Goal: Information Seeking & Learning: Learn about a topic

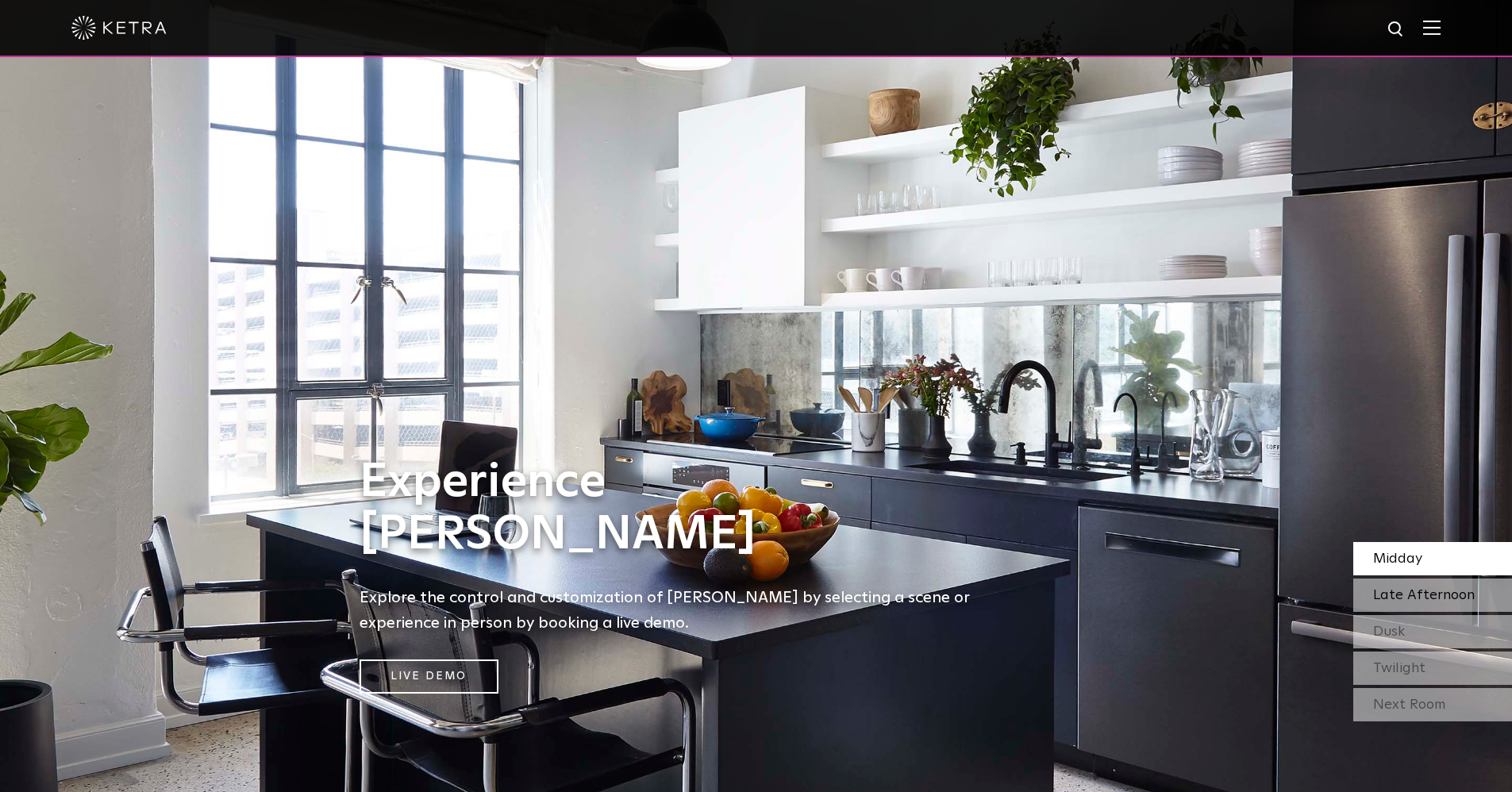
click at [1416, 590] on span "Late Afternoon" at bounding box center [1424, 595] width 102 height 14
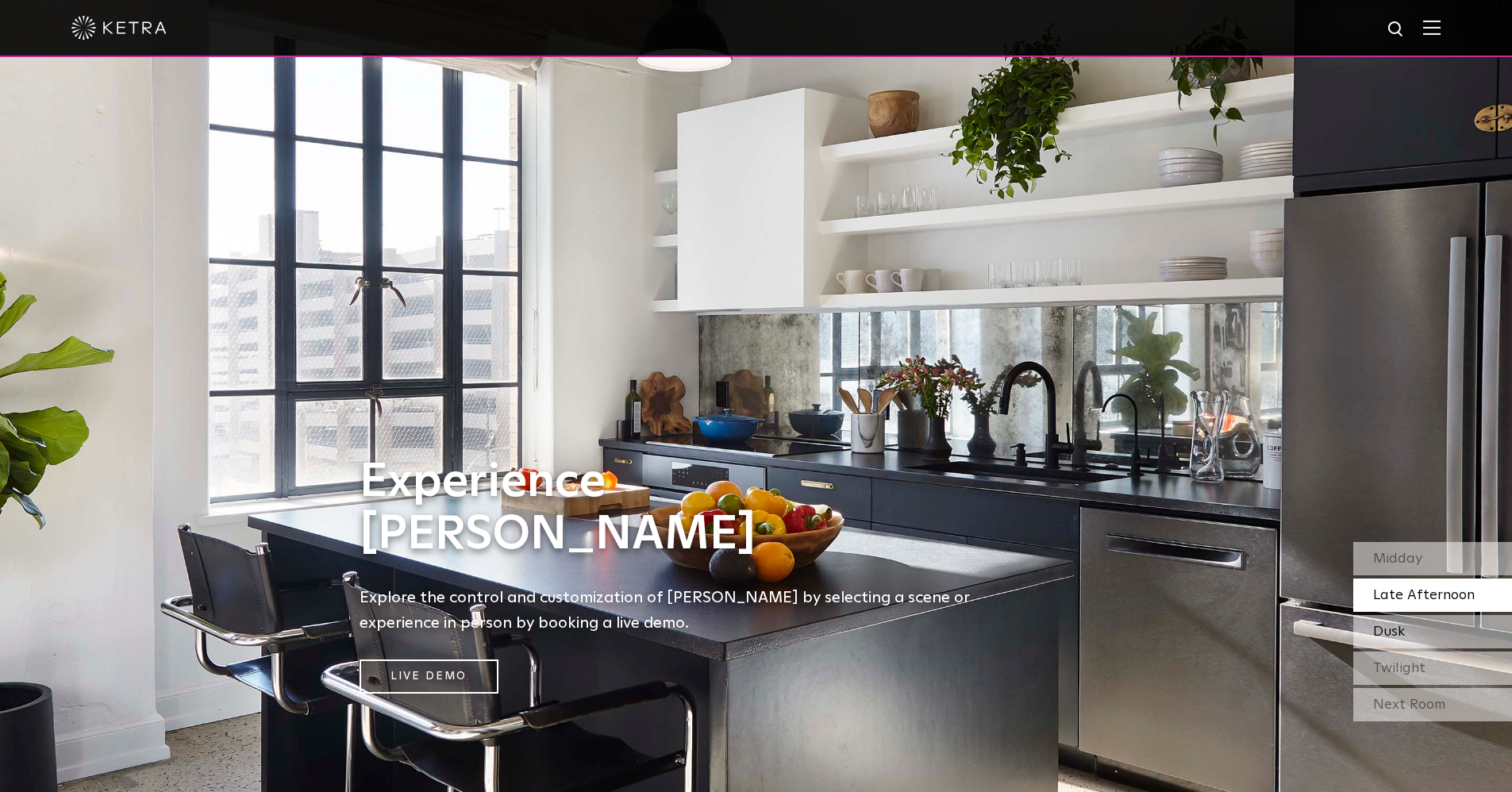
click at [1424, 633] on div "Dusk" at bounding box center [1433, 631] width 159 height 33
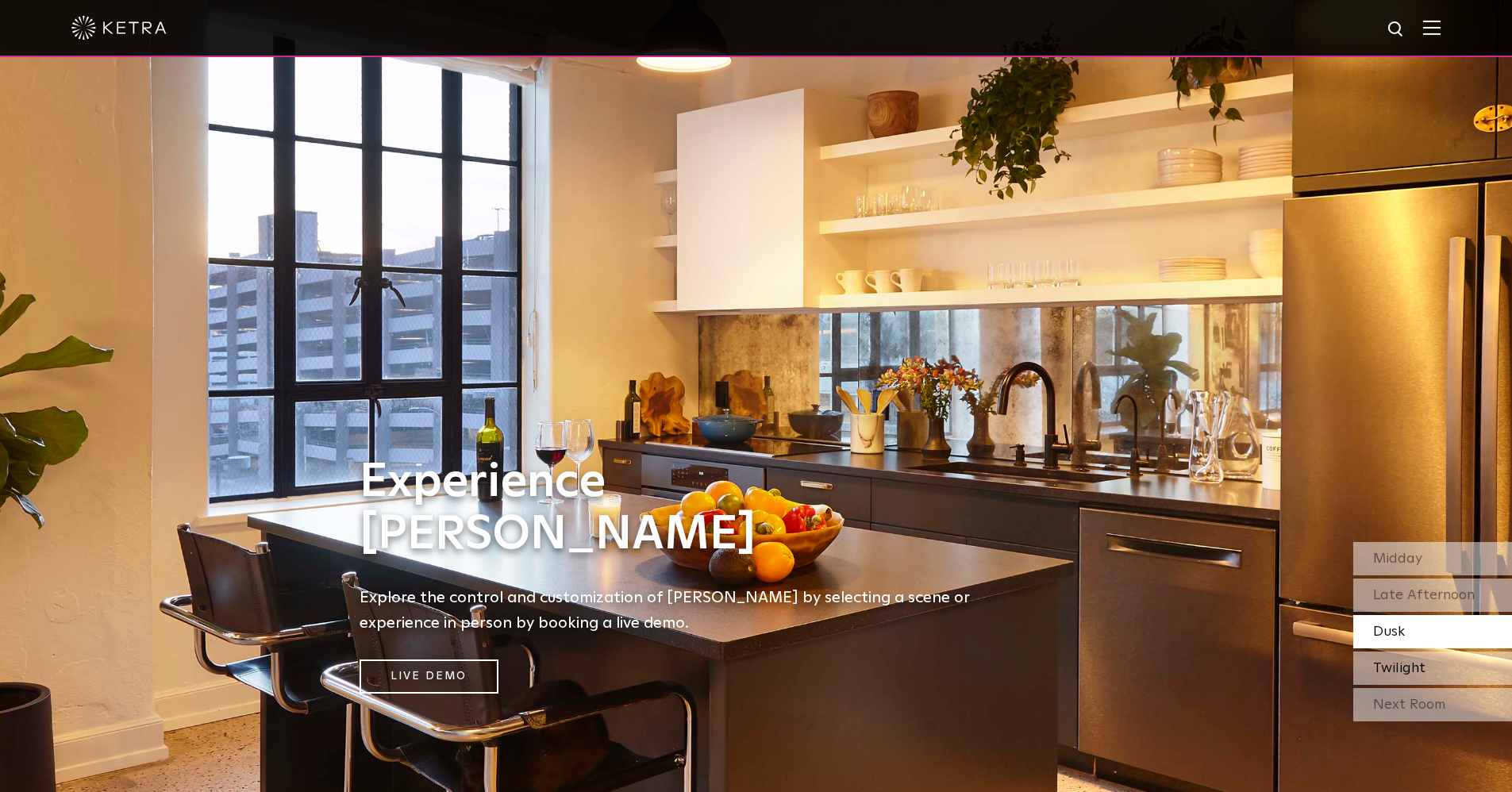
click at [1424, 671] on div "Twilight" at bounding box center [1433, 667] width 159 height 33
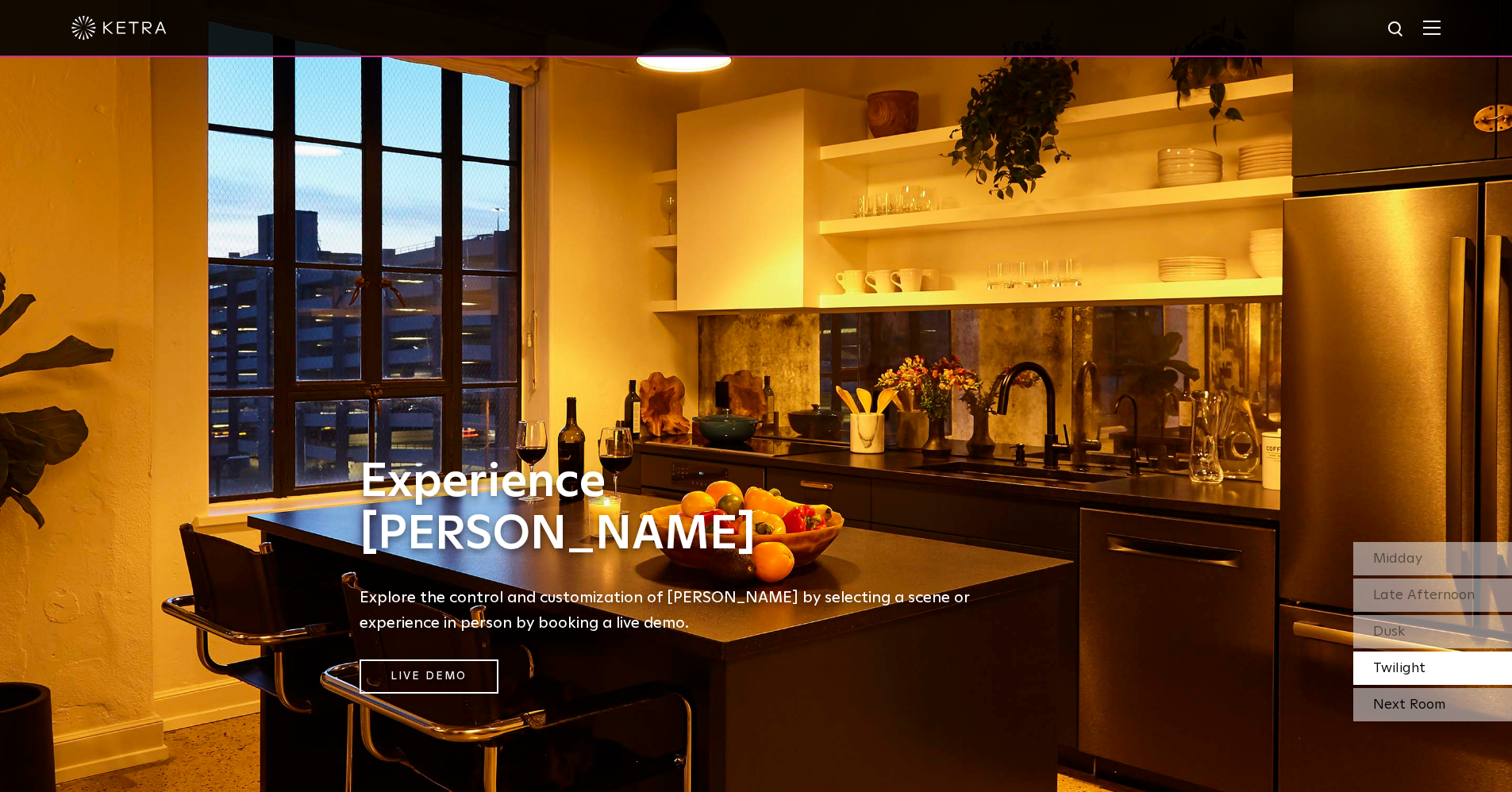
click at [1397, 709] on div "Next Room" at bounding box center [1433, 704] width 159 height 33
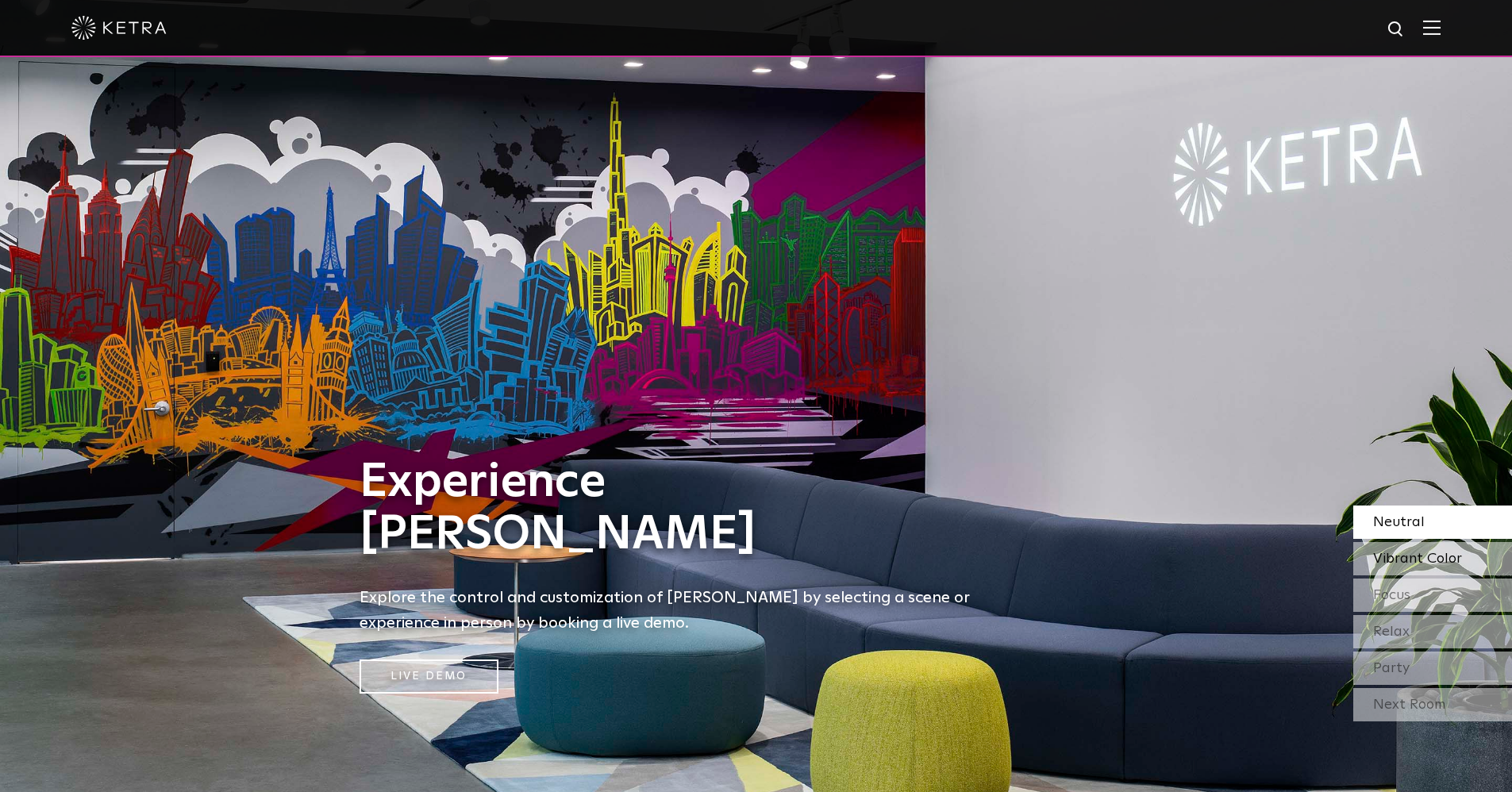
click at [1426, 553] on span "Vibrant Color" at bounding box center [1417, 559] width 89 height 14
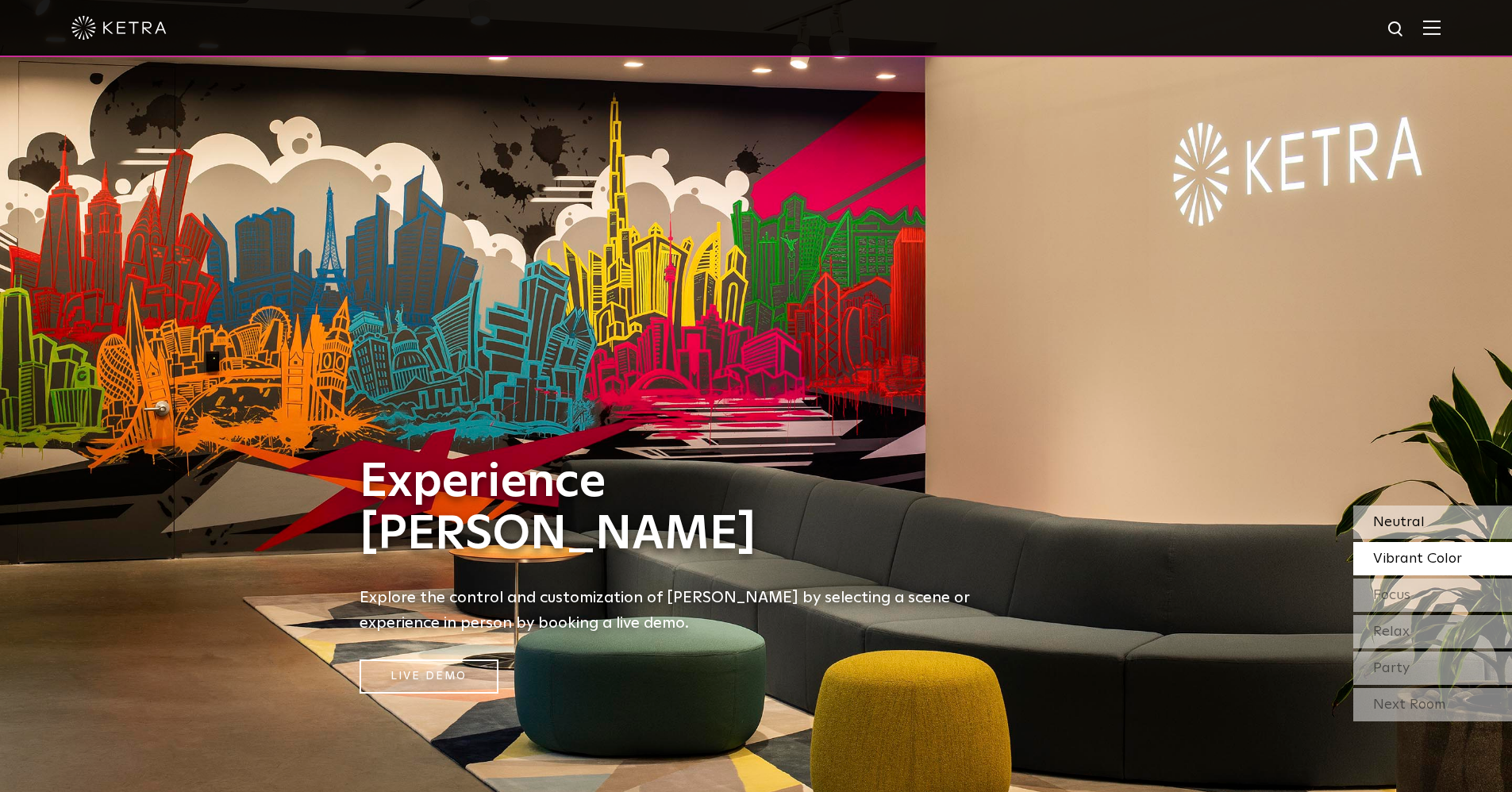
click at [1416, 511] on div "Neutral" at bounding box center [1433, 521] width 159 height 33
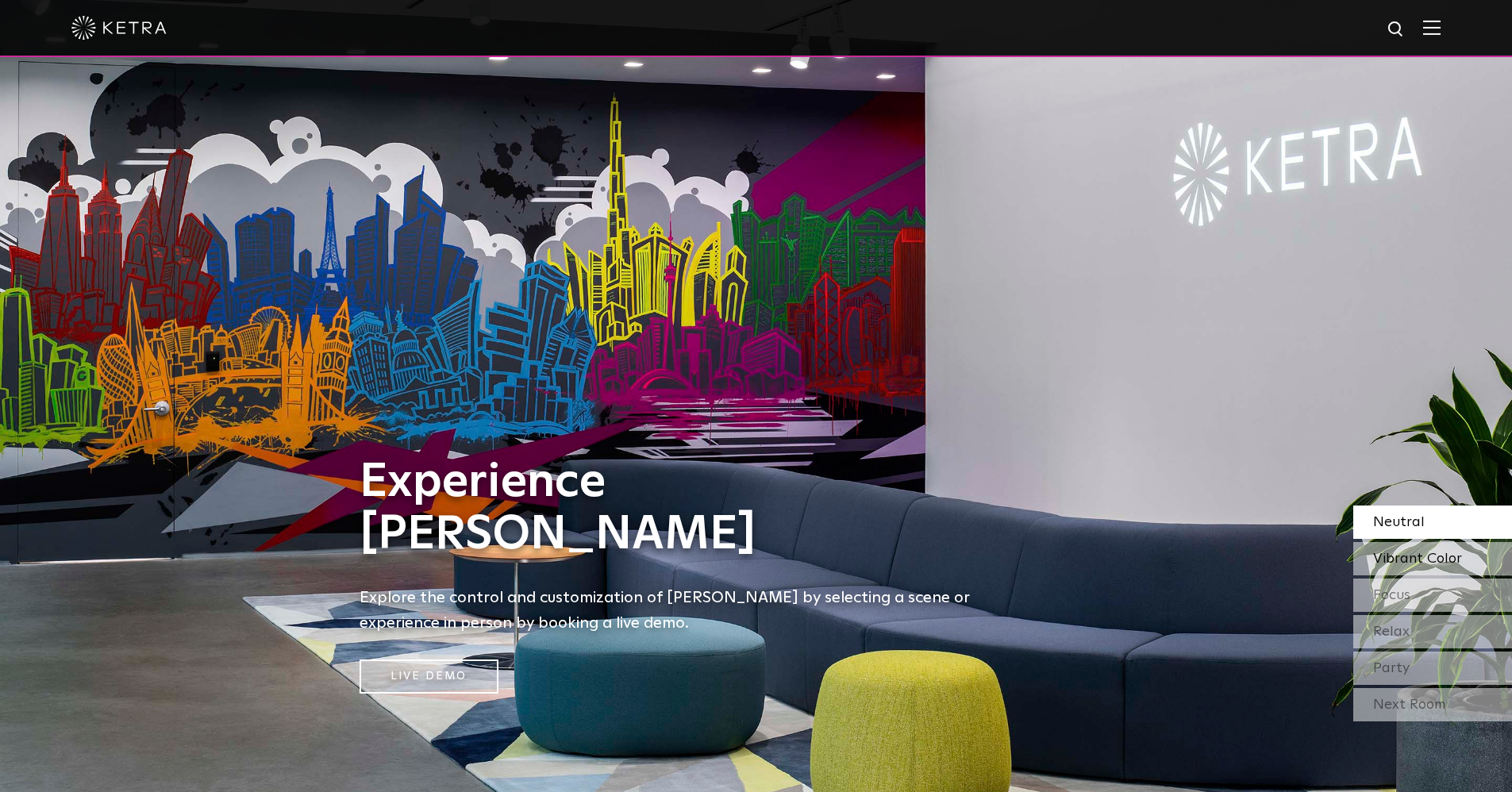
click at [1415, 557] on span "Vibrant Color" at bounding box center [1417, 559] width 89 height 14
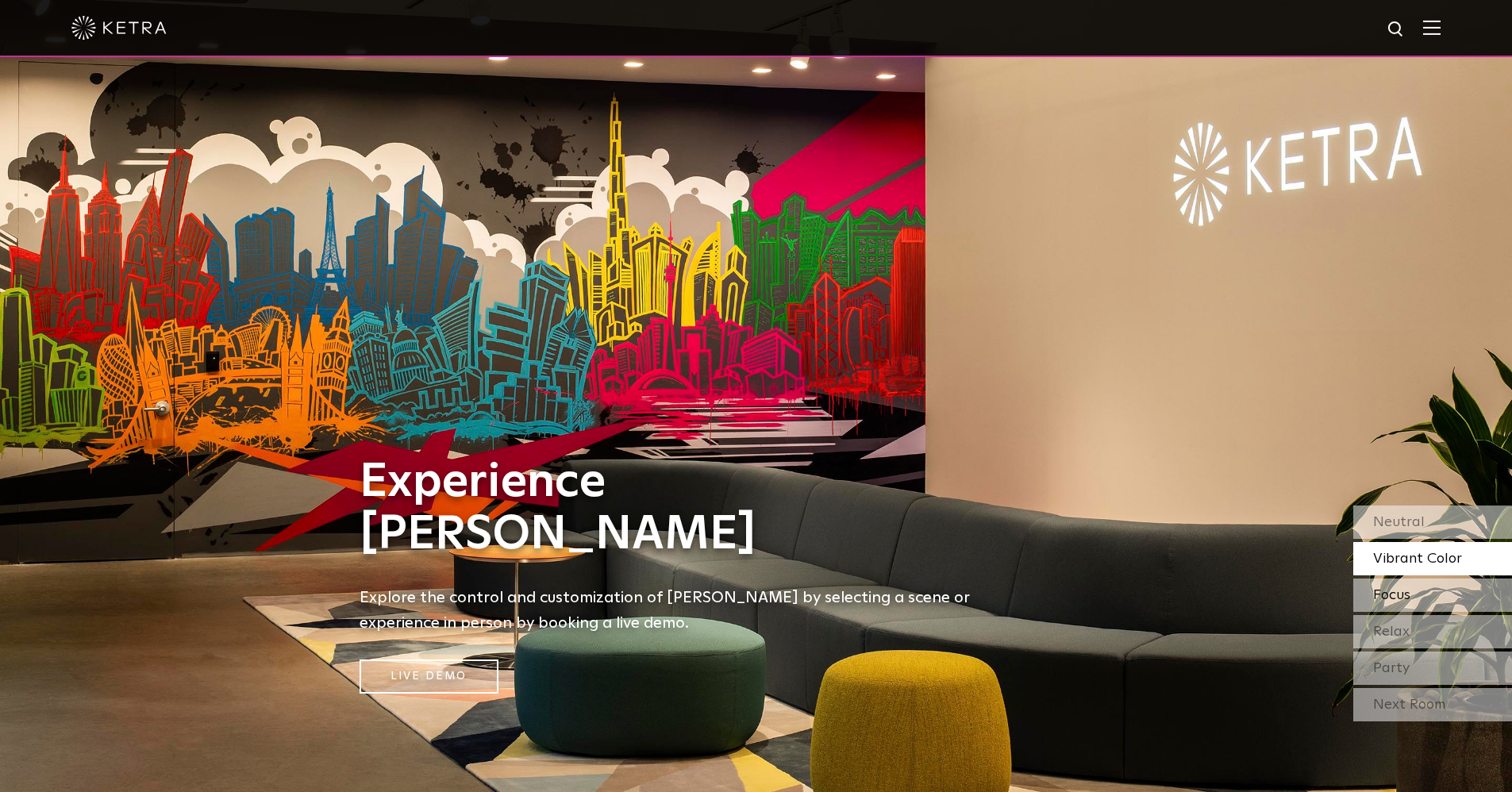
click at [1406, 594] on span "Focus" at bounding box center [1391, 595] width 38 height 14
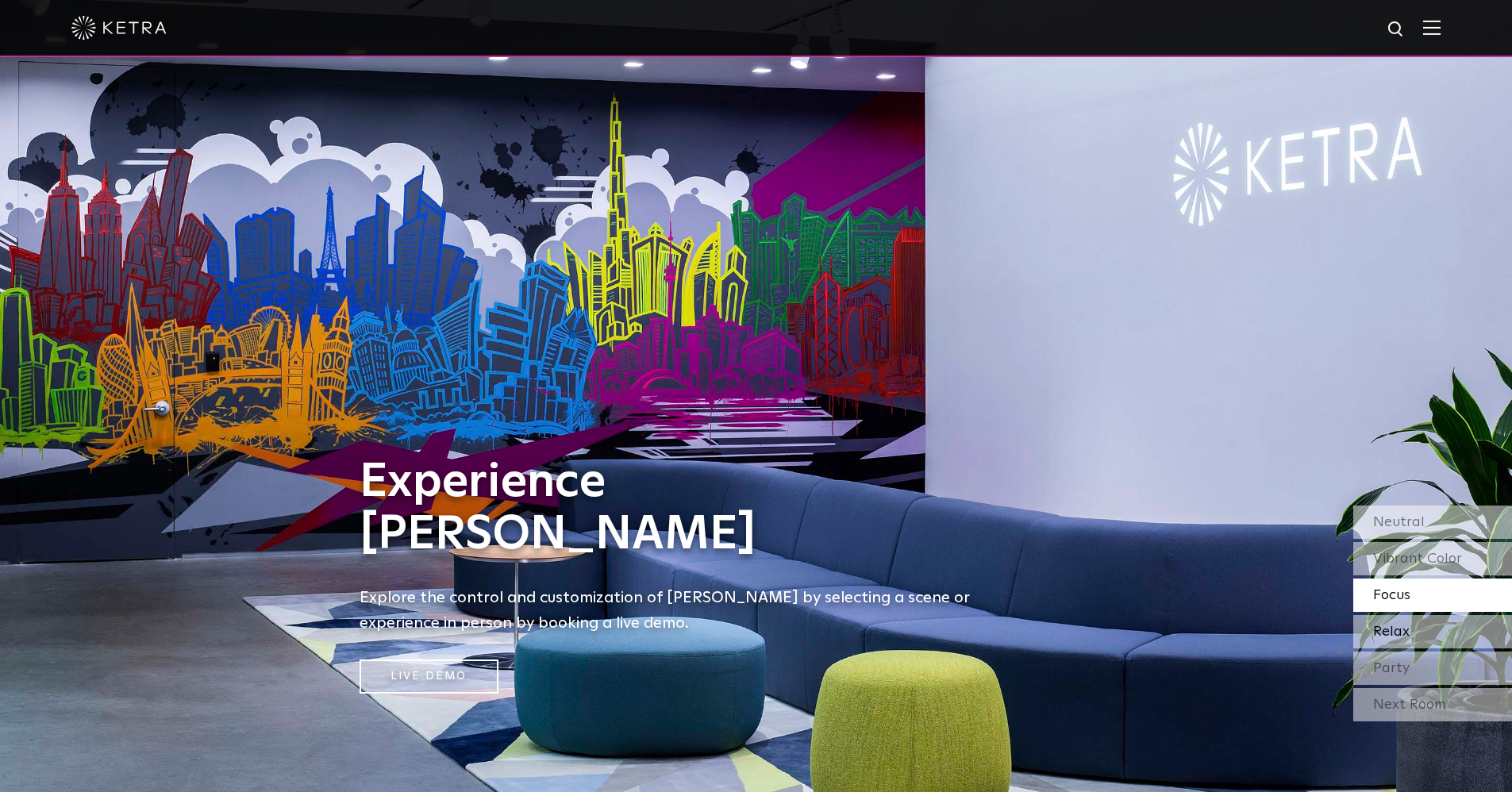
click at [1417, 632] on div "Relax" at bounding box center [1433, 631] width 159 height 33
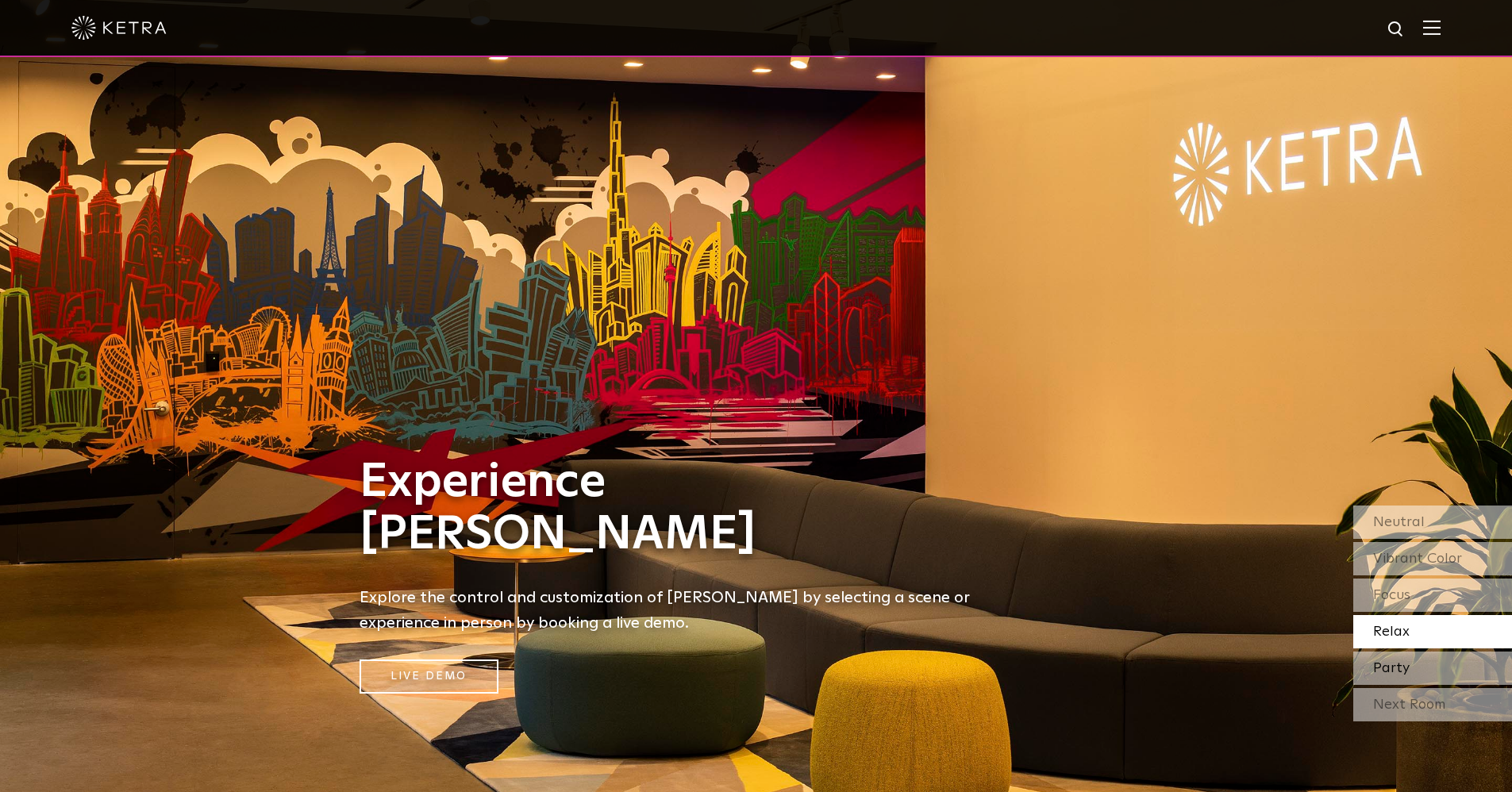
click at [1419, 667] on div "Party" at bounding box center [1433, 667] width 159 height 33
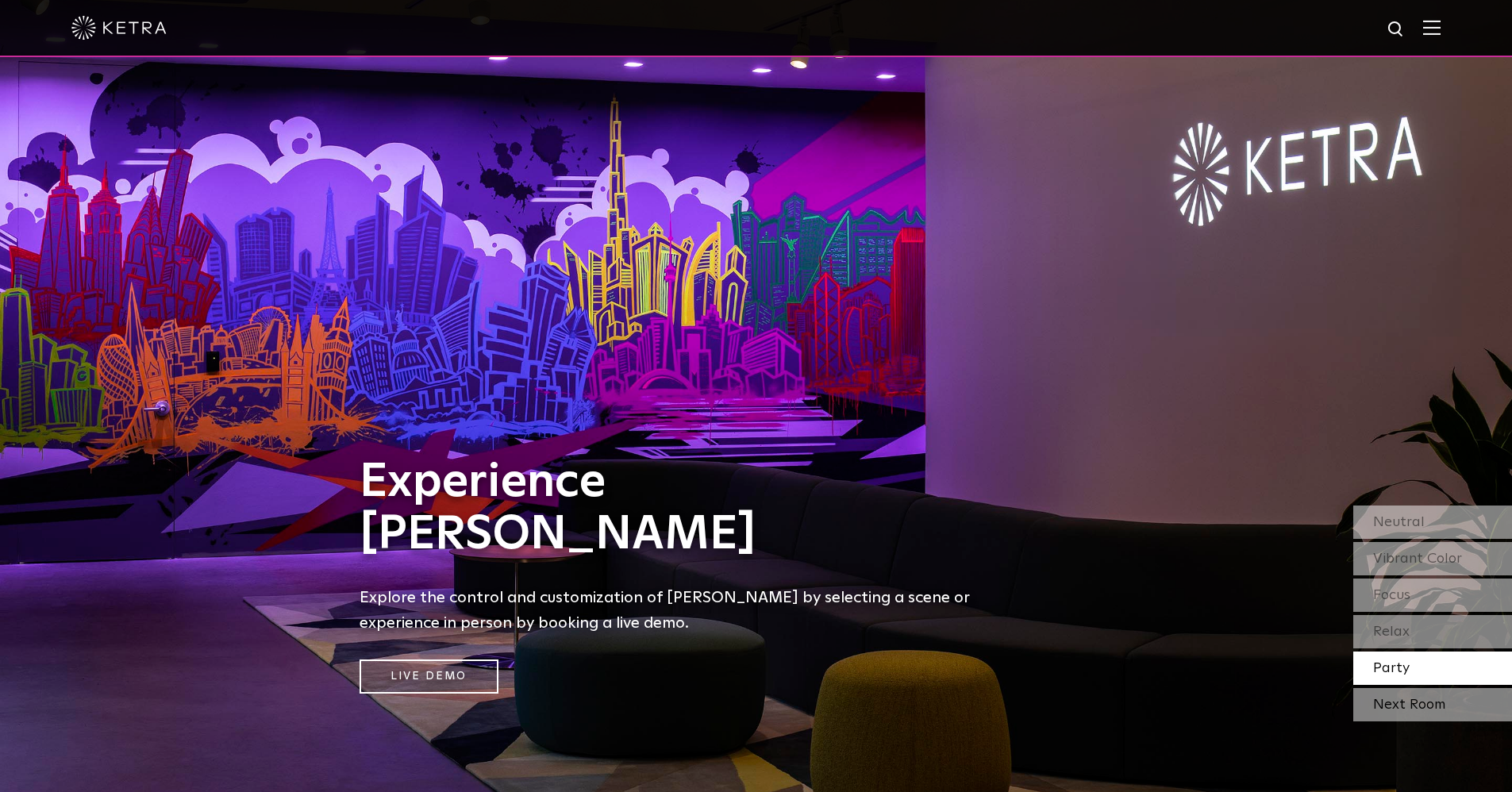
click at [1420, 703] on div "Next Room" at bounding box center [1433, 704] width 159 height 33
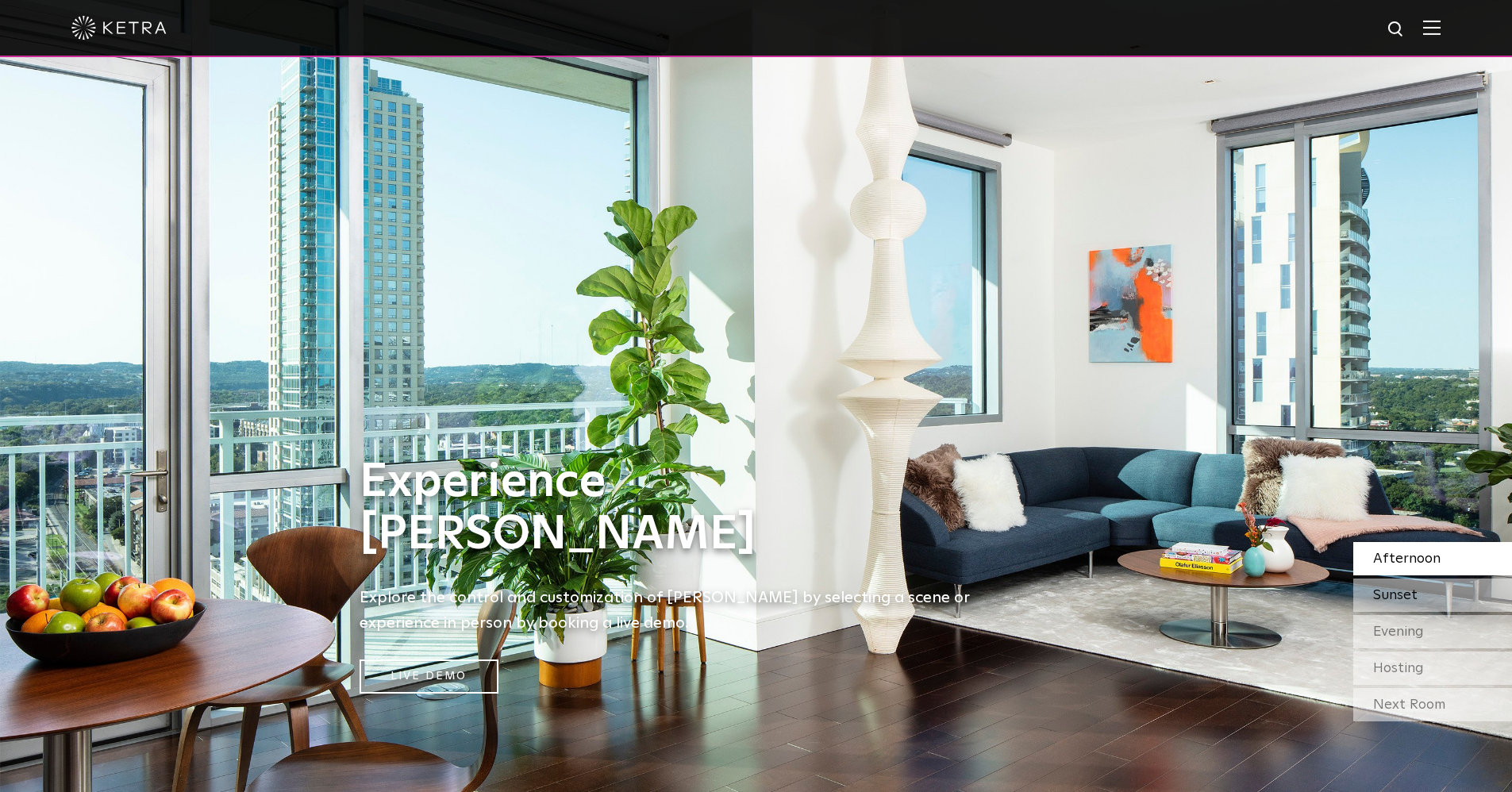
click at [1420, 588] on div "Sunset" at bounding box center [1433, 595] width 159 height 33
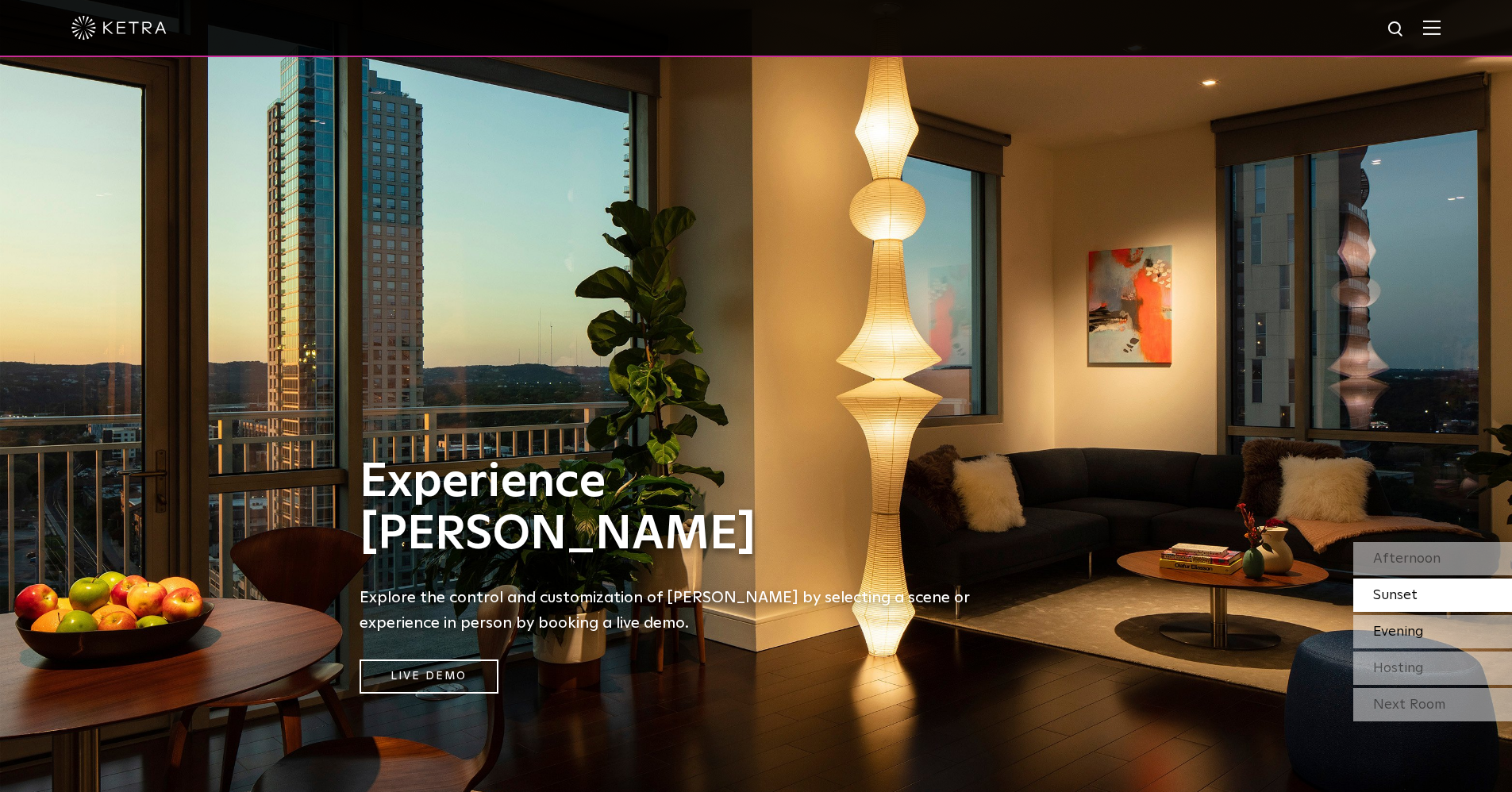
click at [1422, 630] on span "Evening" at bounding box center [1398, 631] width 51 height 14
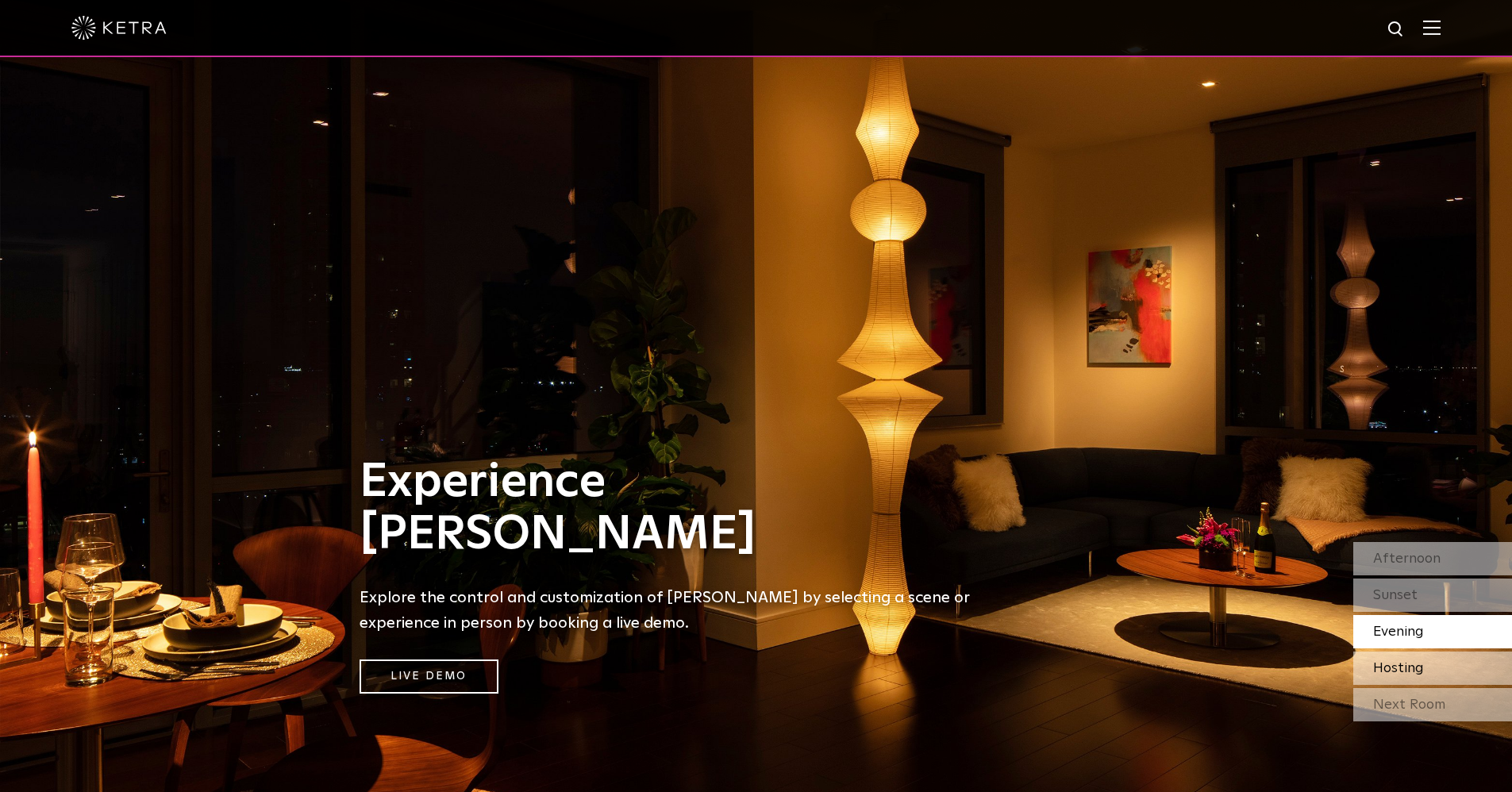
click at [1421, 668] on span "Hosting" at bounding box center [1398, 668] width 51 height 14
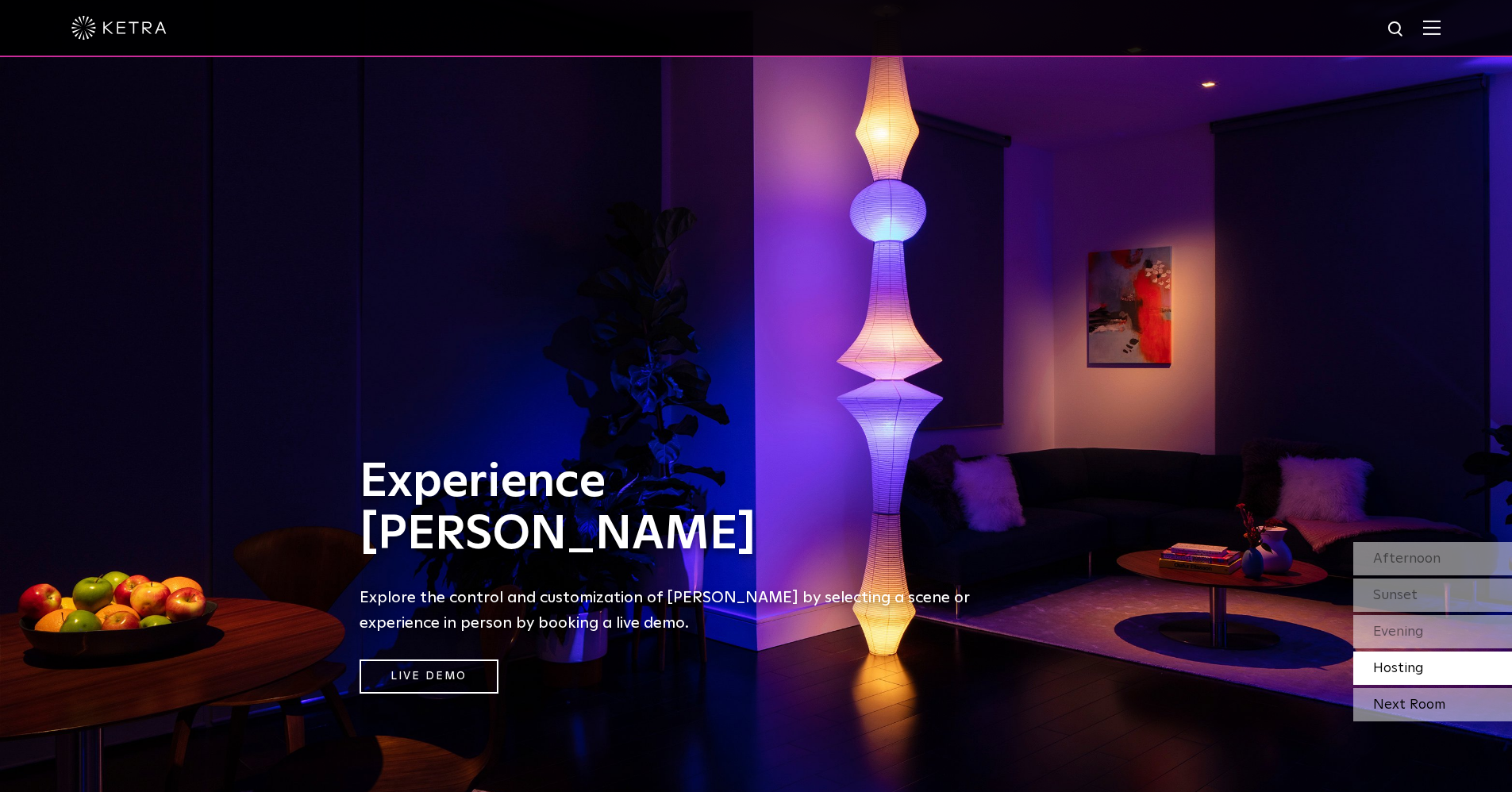
click at [1419, 707] on div "Next Room" at bounding box center [1433, 704] width 159 height 33
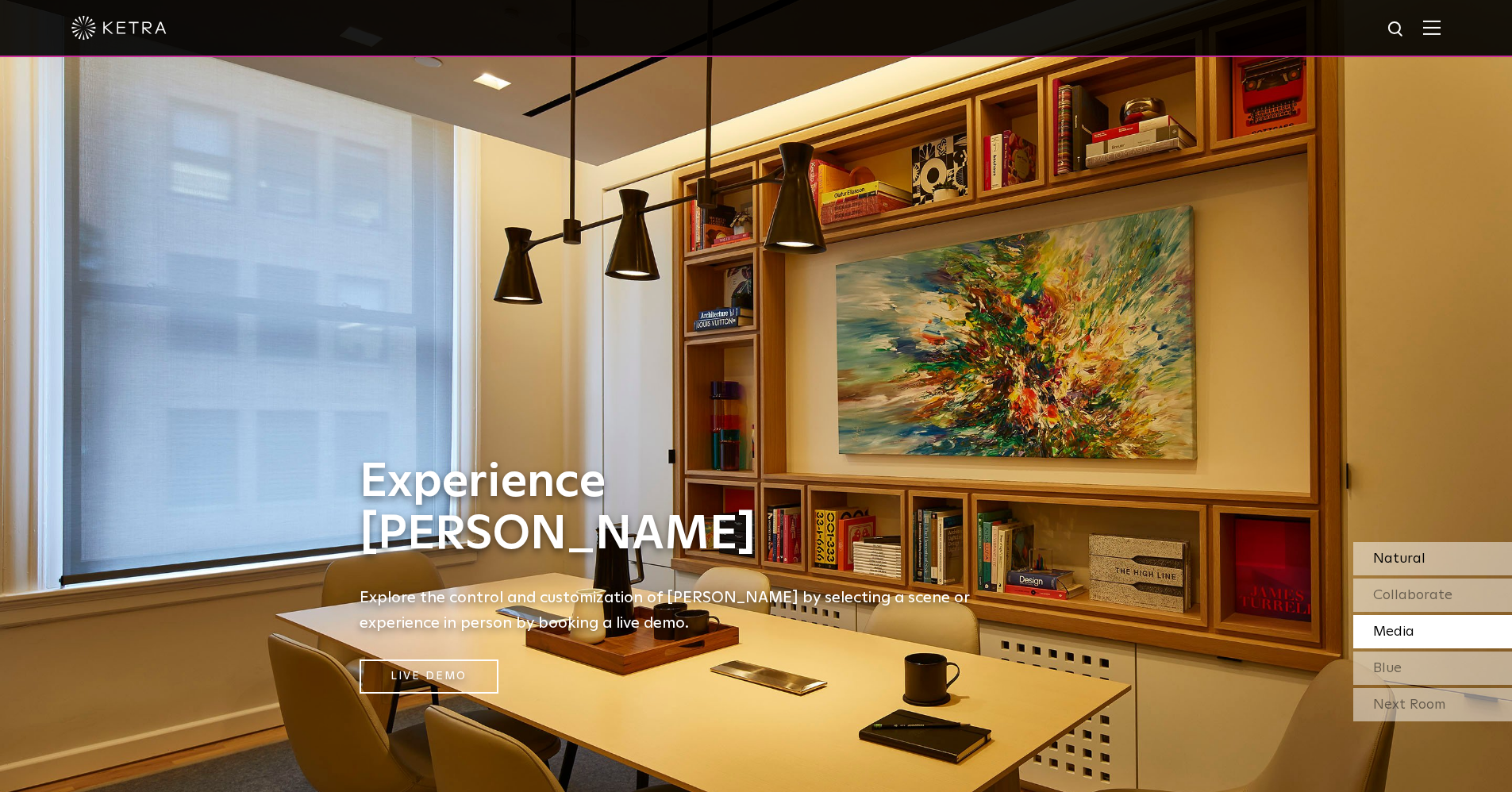
click at [1413, 559] on span "Natural" at bounding box center [1399, 559] width 53 height 14
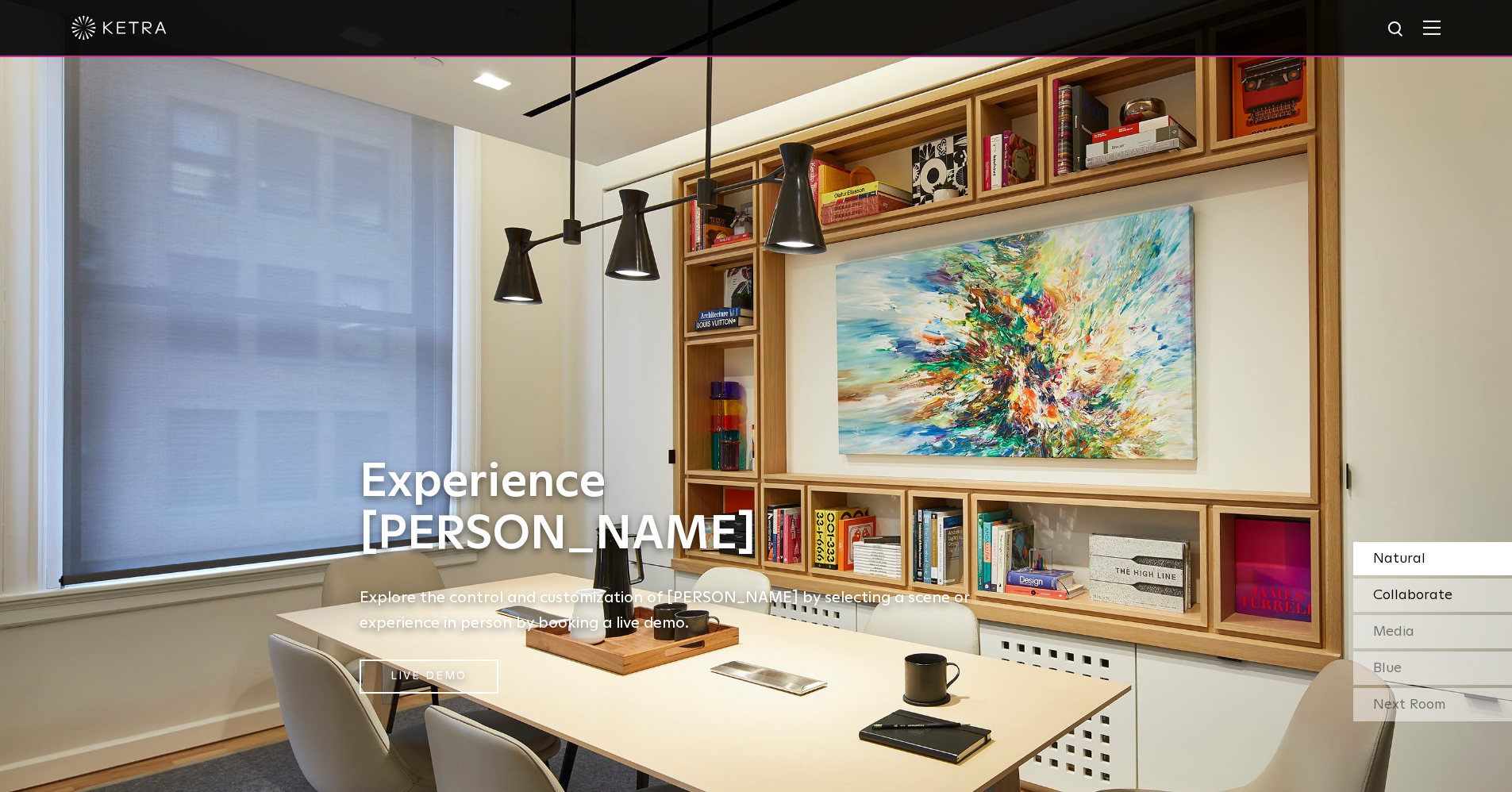
click at [1425, 596] on span "Collaborate" at bounding box center [1412, 595] width 79 height 14
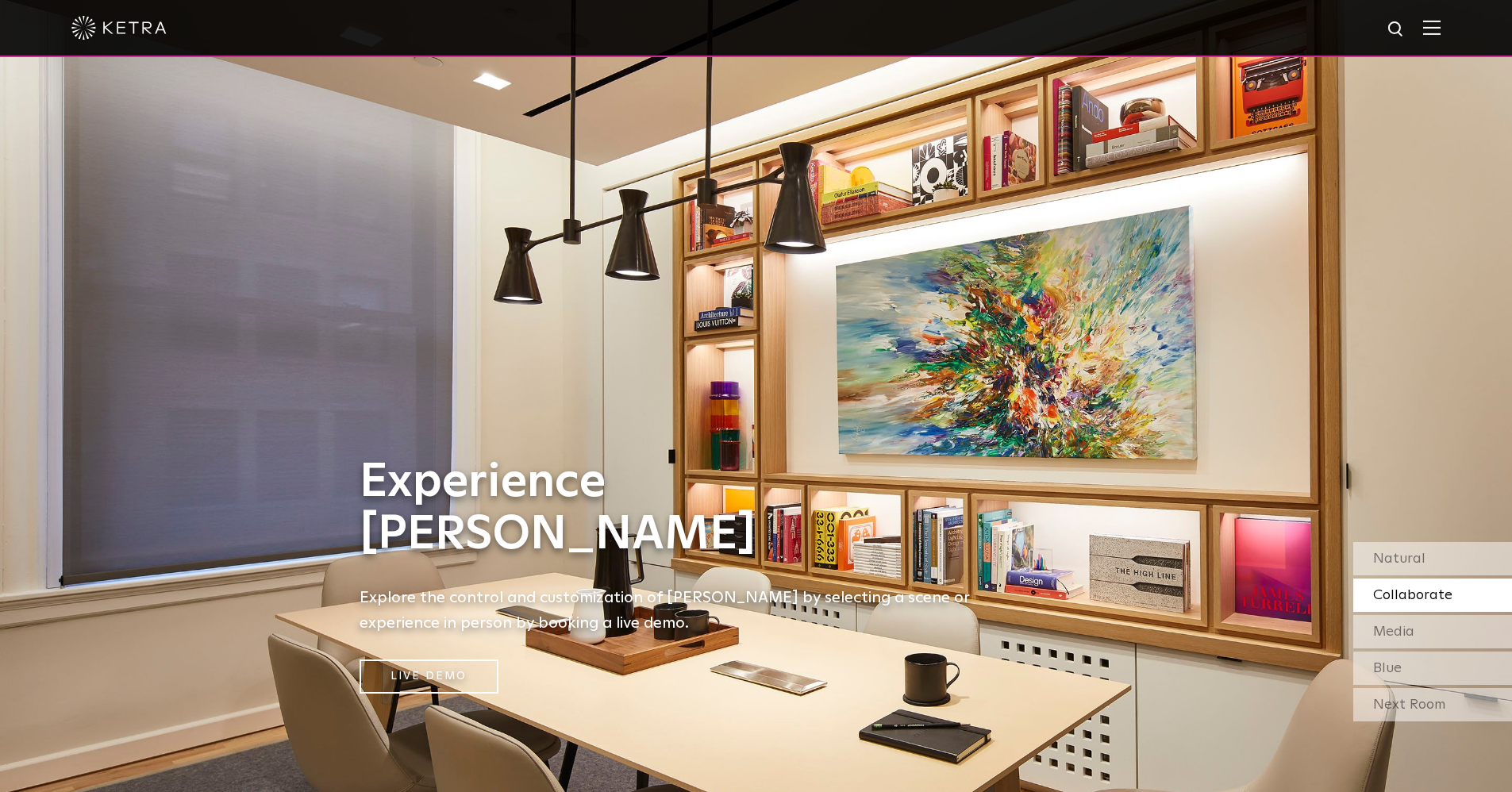
click at [926, 345] on div "Experience [PERSON_NAME] Explore the control and customization of [PERSON_NAME]…" at bounding box center [676, 396] width 1353 height 792
click at [1409, 697] on div "Next Room" at bounding box center [1433, 704] width 159 height 33
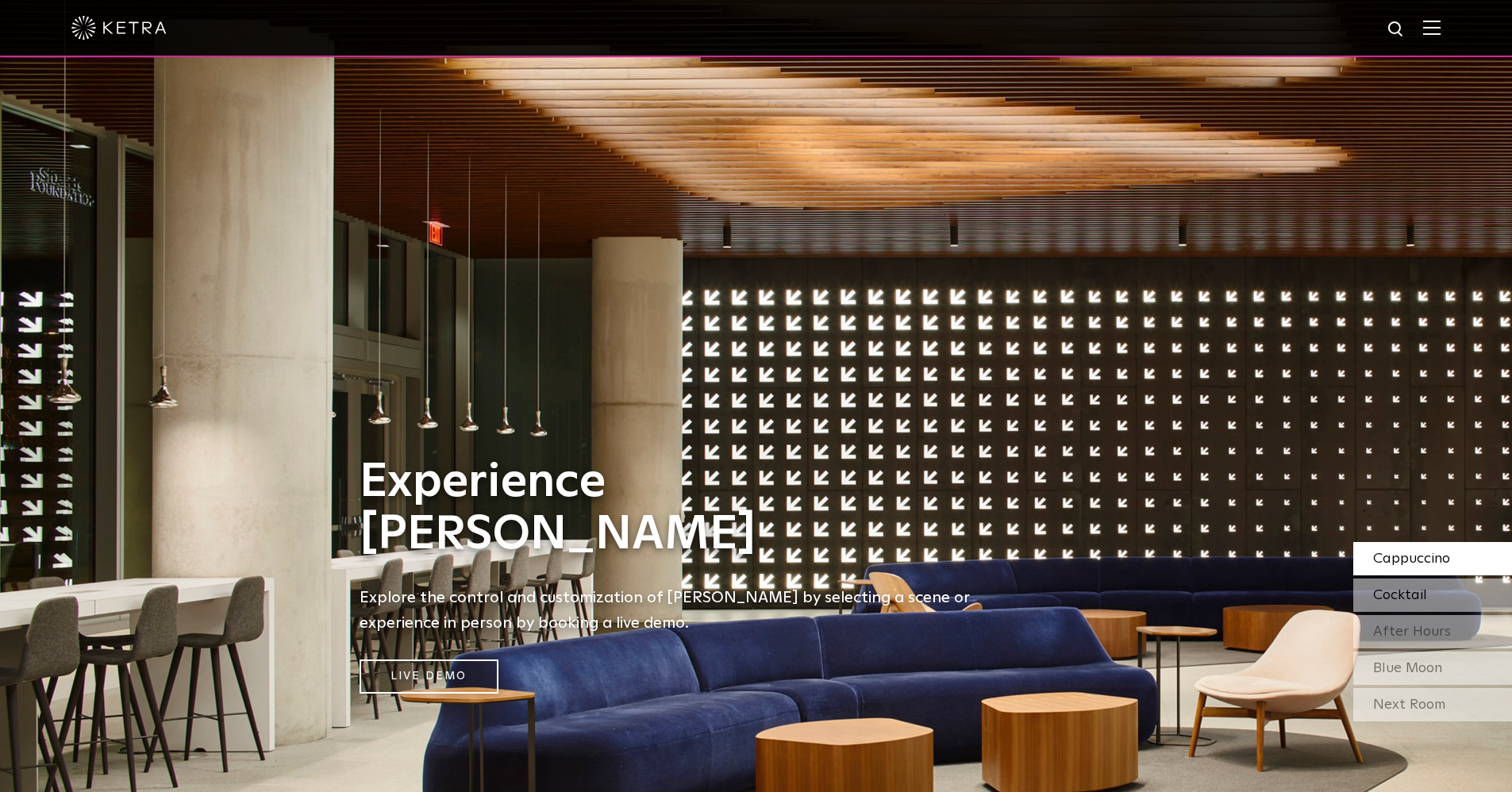
click at [1438, 596] on div "Cocktail" at bounding box center [1433, 595] width 159 height 33
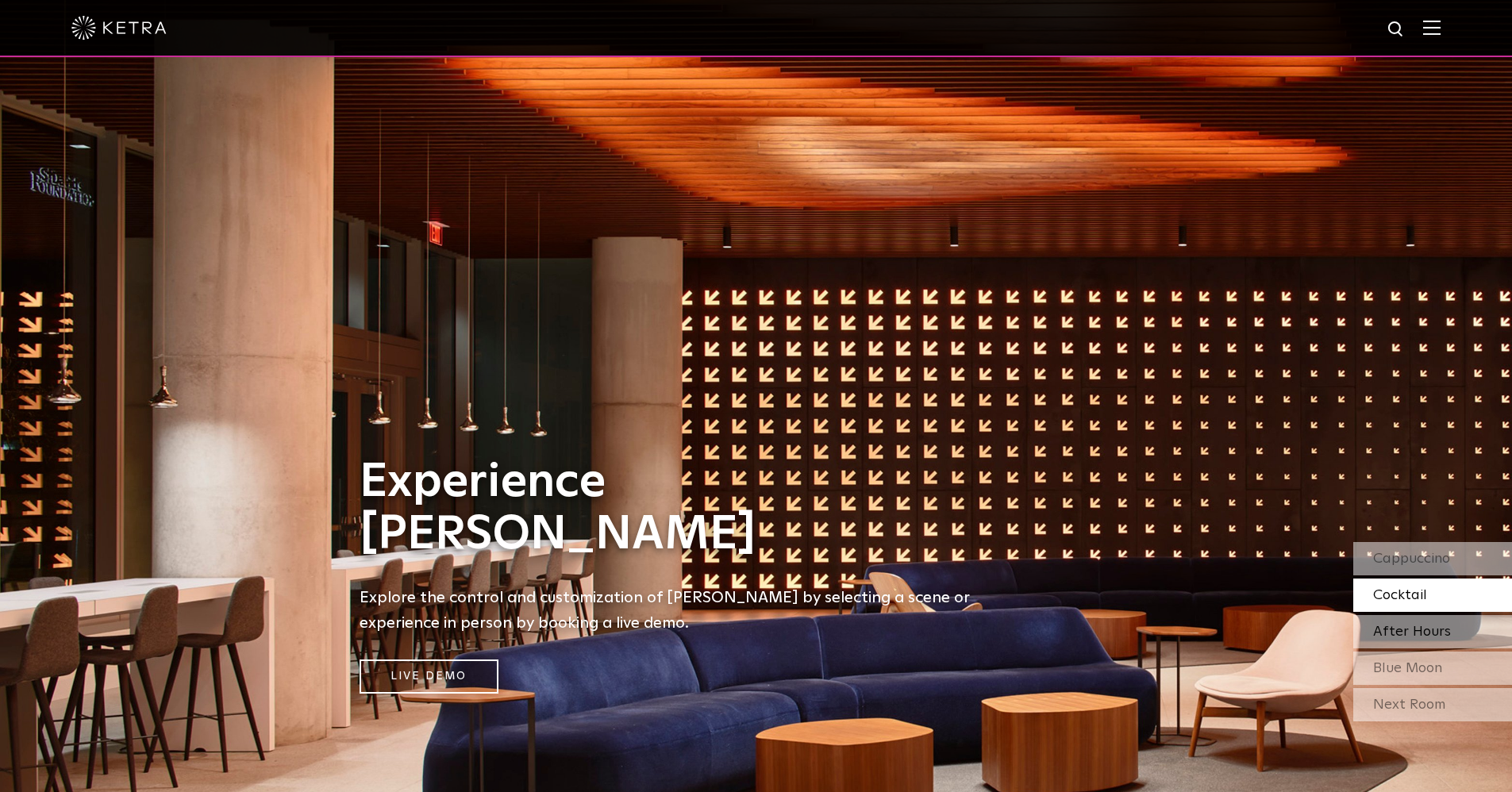
click at [1438, 634] on span "After Hours" at bounding box center [1411, 631] width 78 height 14
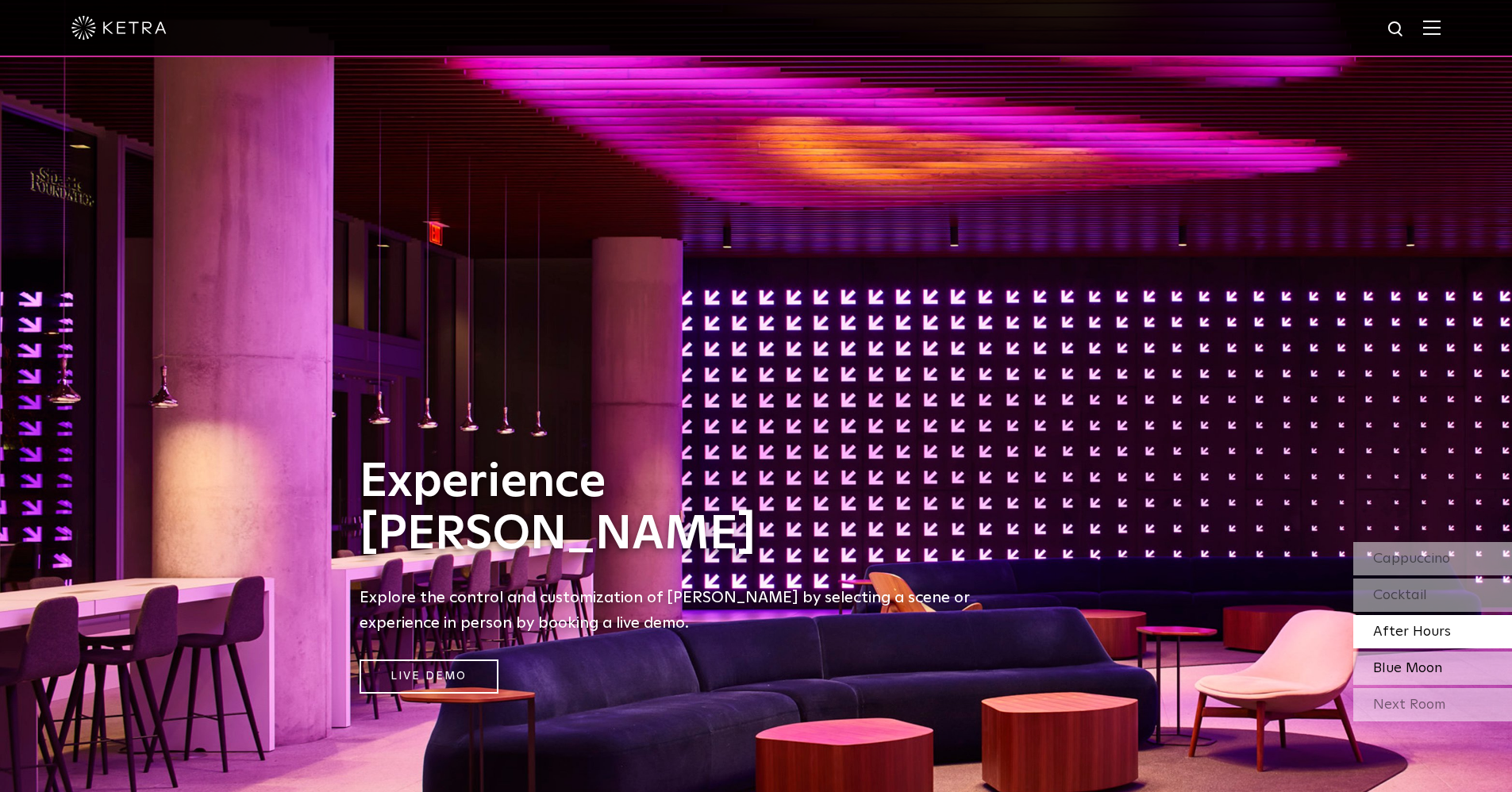
click at [1421, 668] on span "Blue Moon" at bounding box center [1407, 668] width 69 height 14
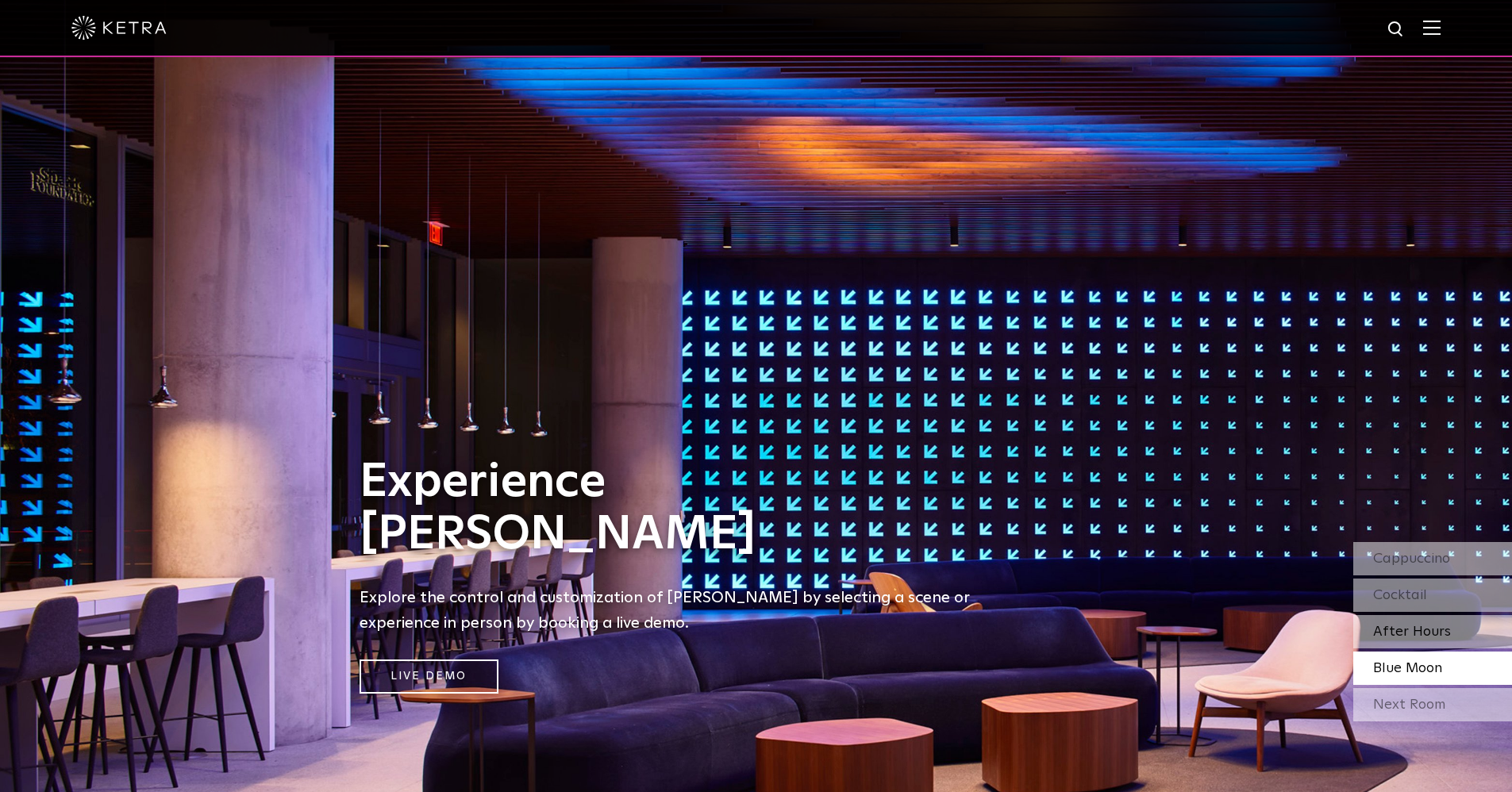
click at [1419, 629] on span "After Hours" at bounding box center [1411, 631] width 78 height 14
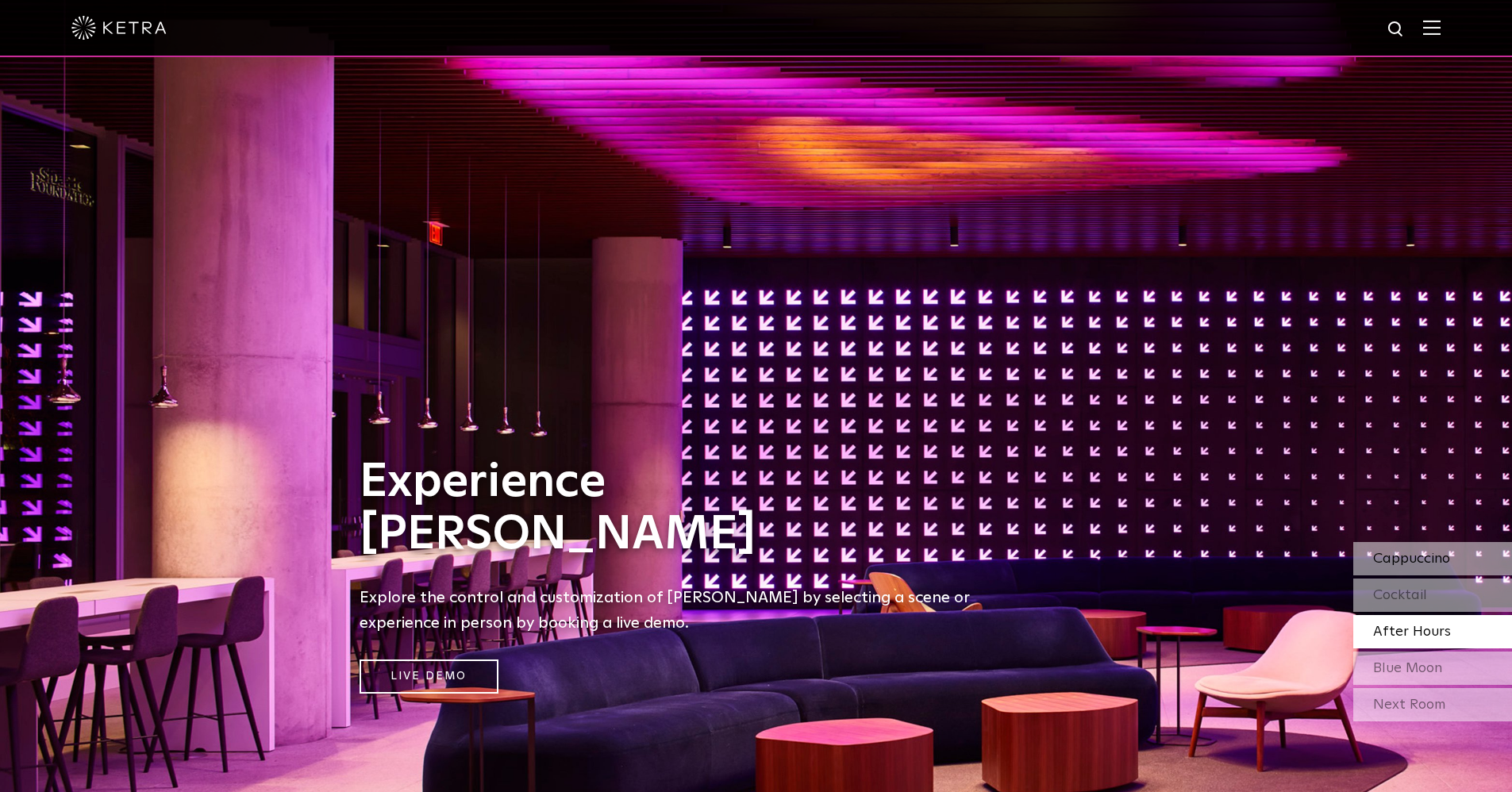
click at [1419, 552] on span "Cappuccino" at bounding box center [1411, 559] width 77 height 14
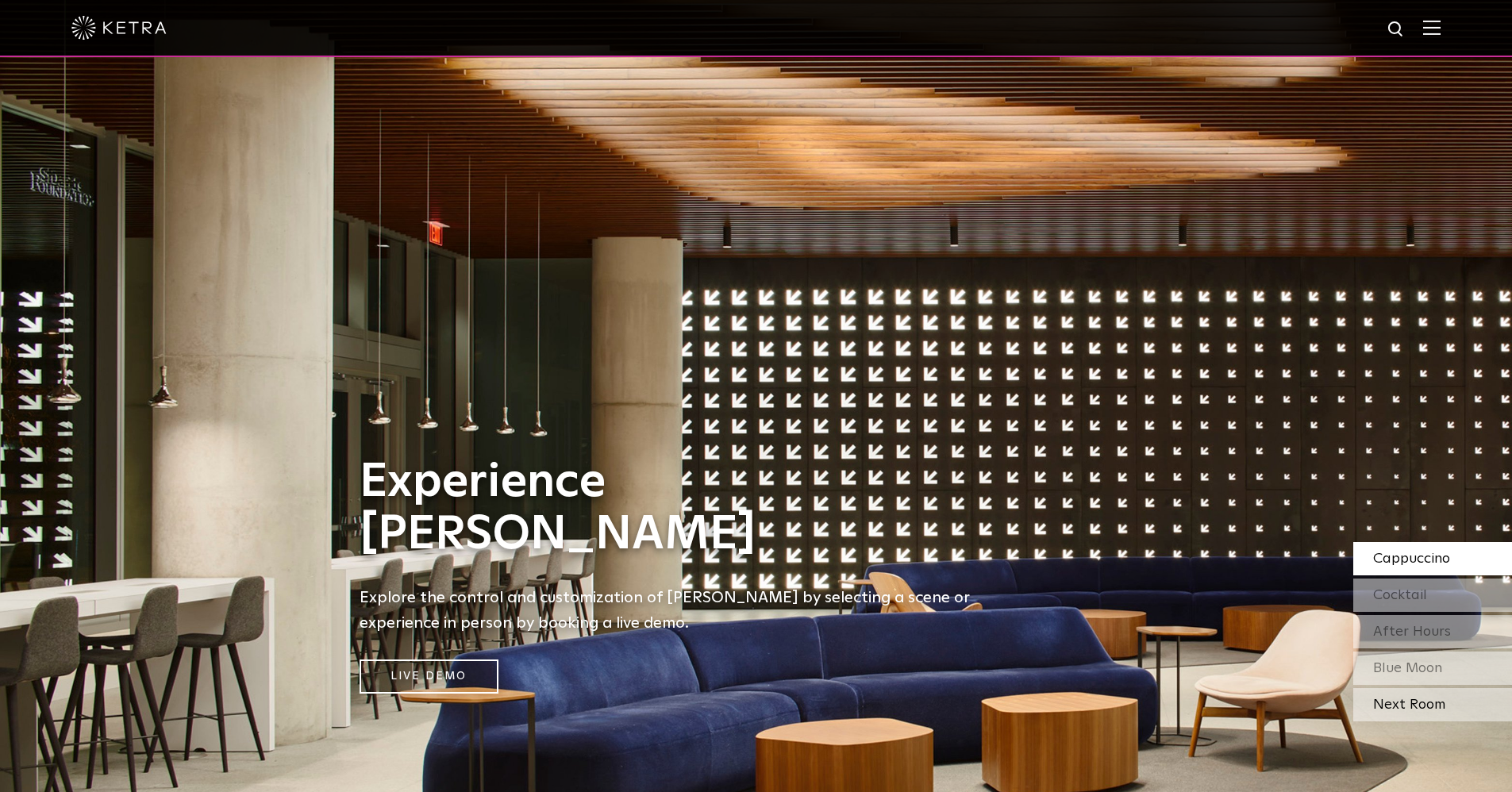
click at [1409, 703] on div "Next Room" at bounding box center [1433, 704] width 159 height 33
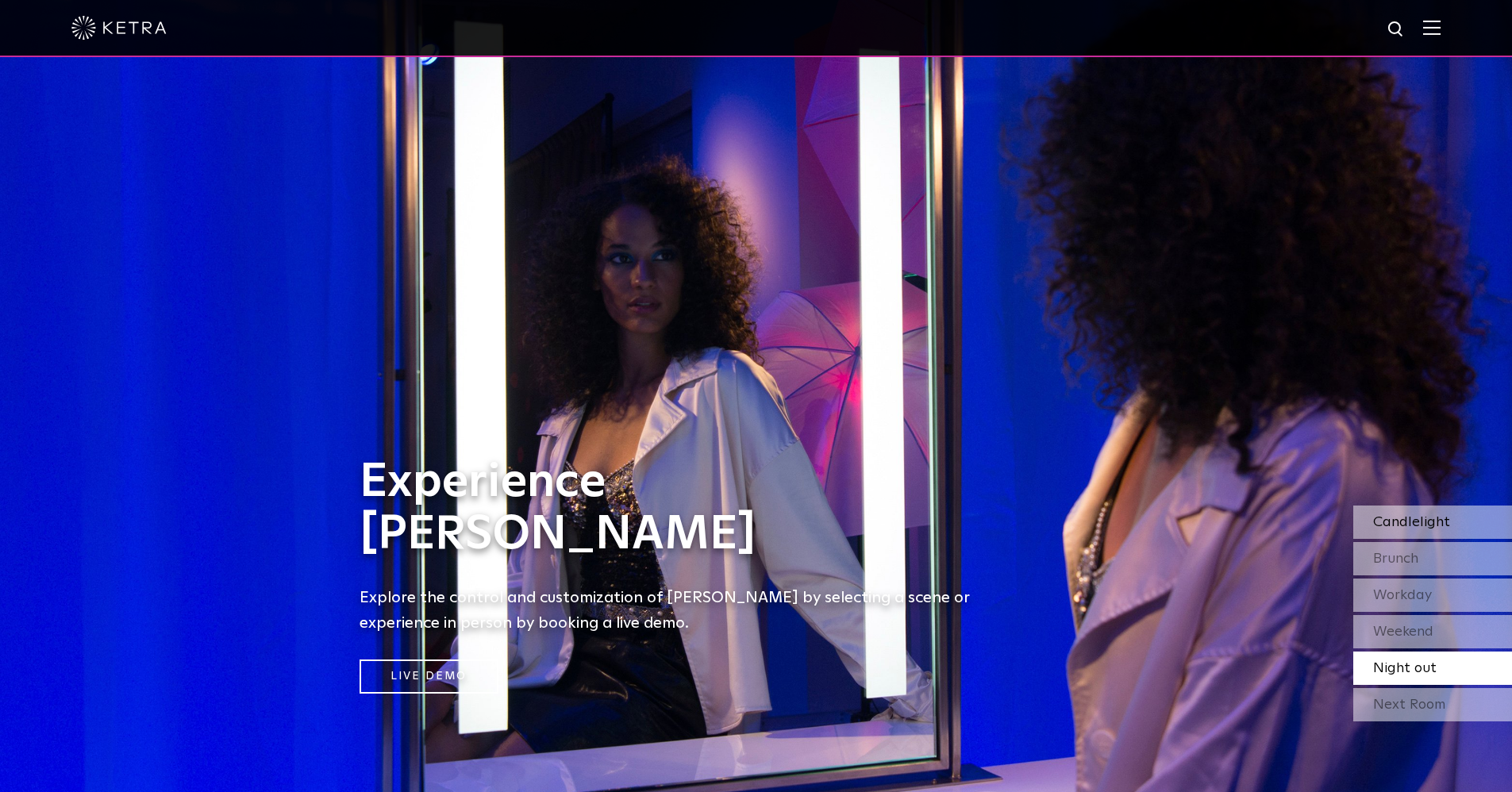
click at [1402, 515] on span "Candlelight" at bounding box center [1411, 522] width 77 height 14
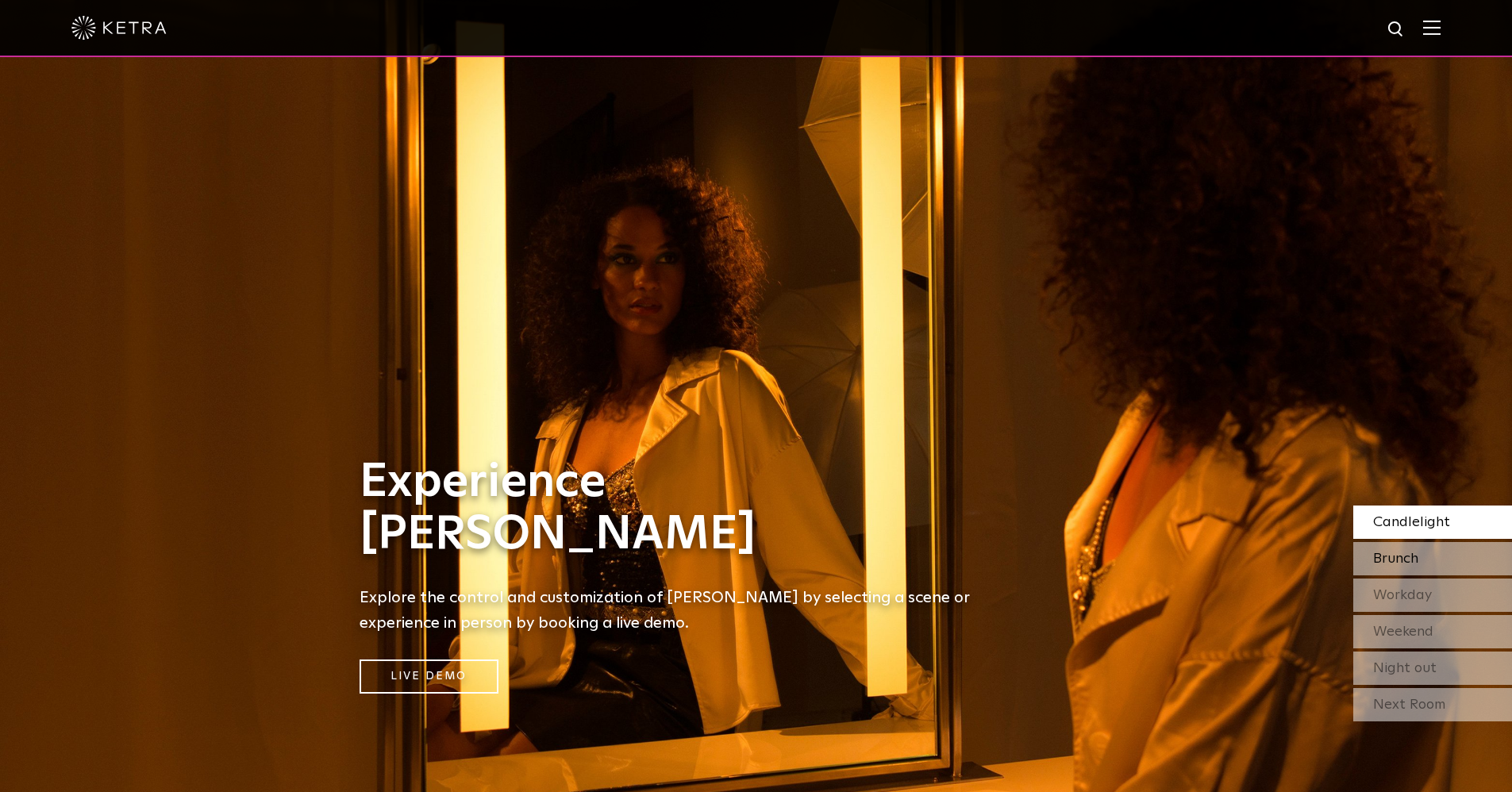
click at [1410, 558] on span "Brunch" at bounding box center [1395, 559] width 46 height 14
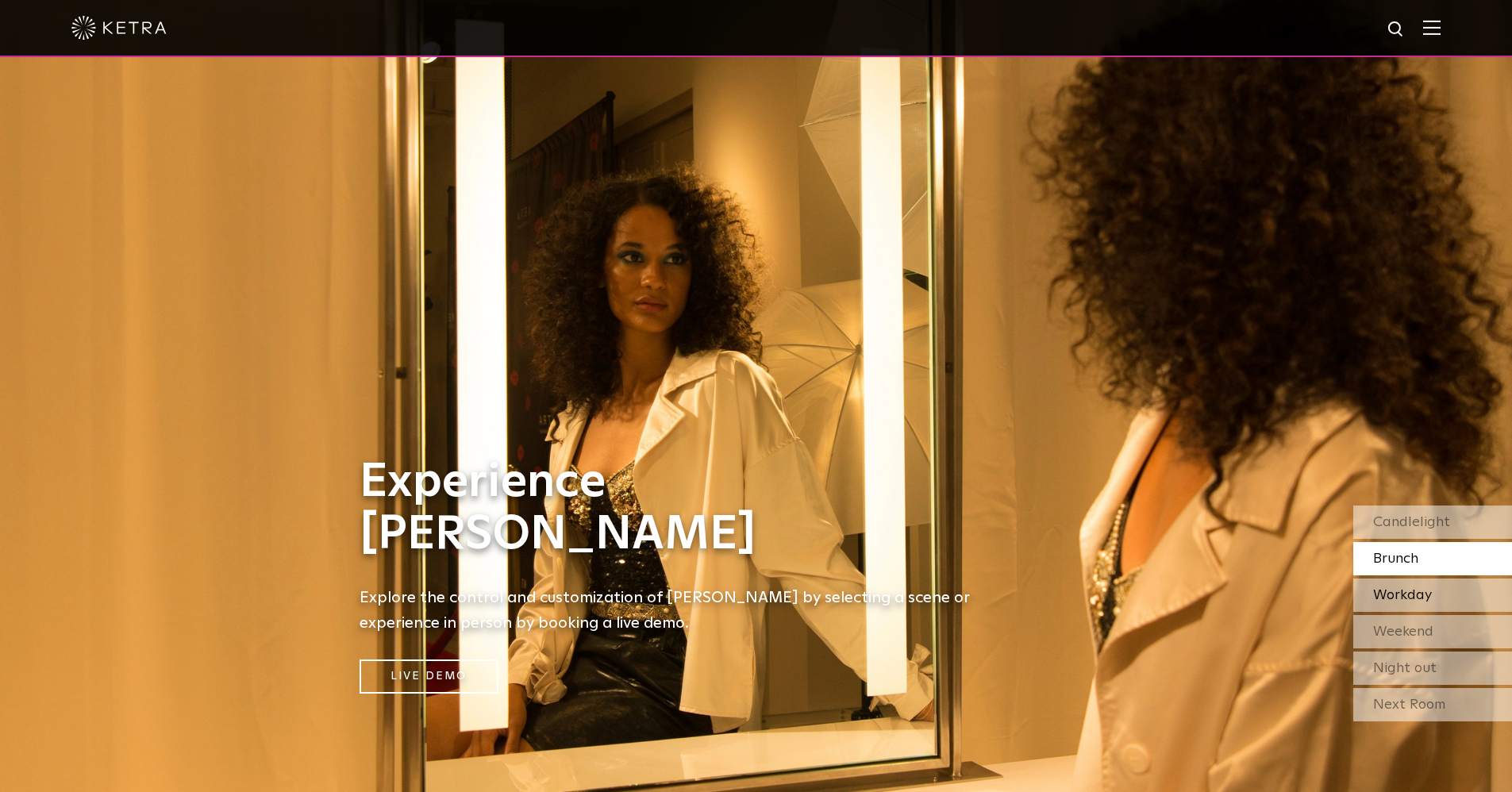
click at [1416, 602] on span "Workday" at bounding box center [1402, 595] width 59 height 14
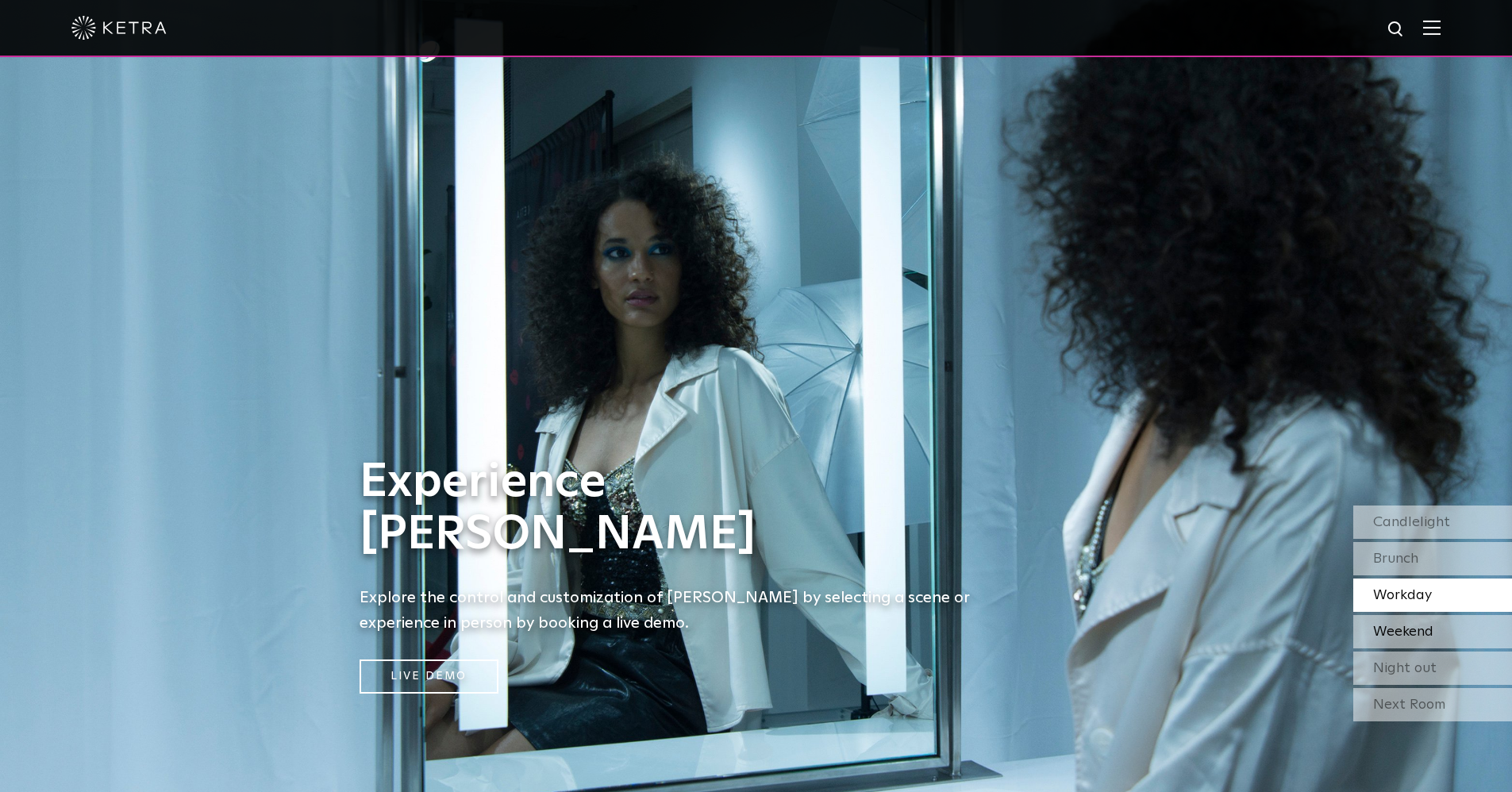
click at [1419, 630] on span "Weekend" at bounding box center [1403, 631] width 61 height 14
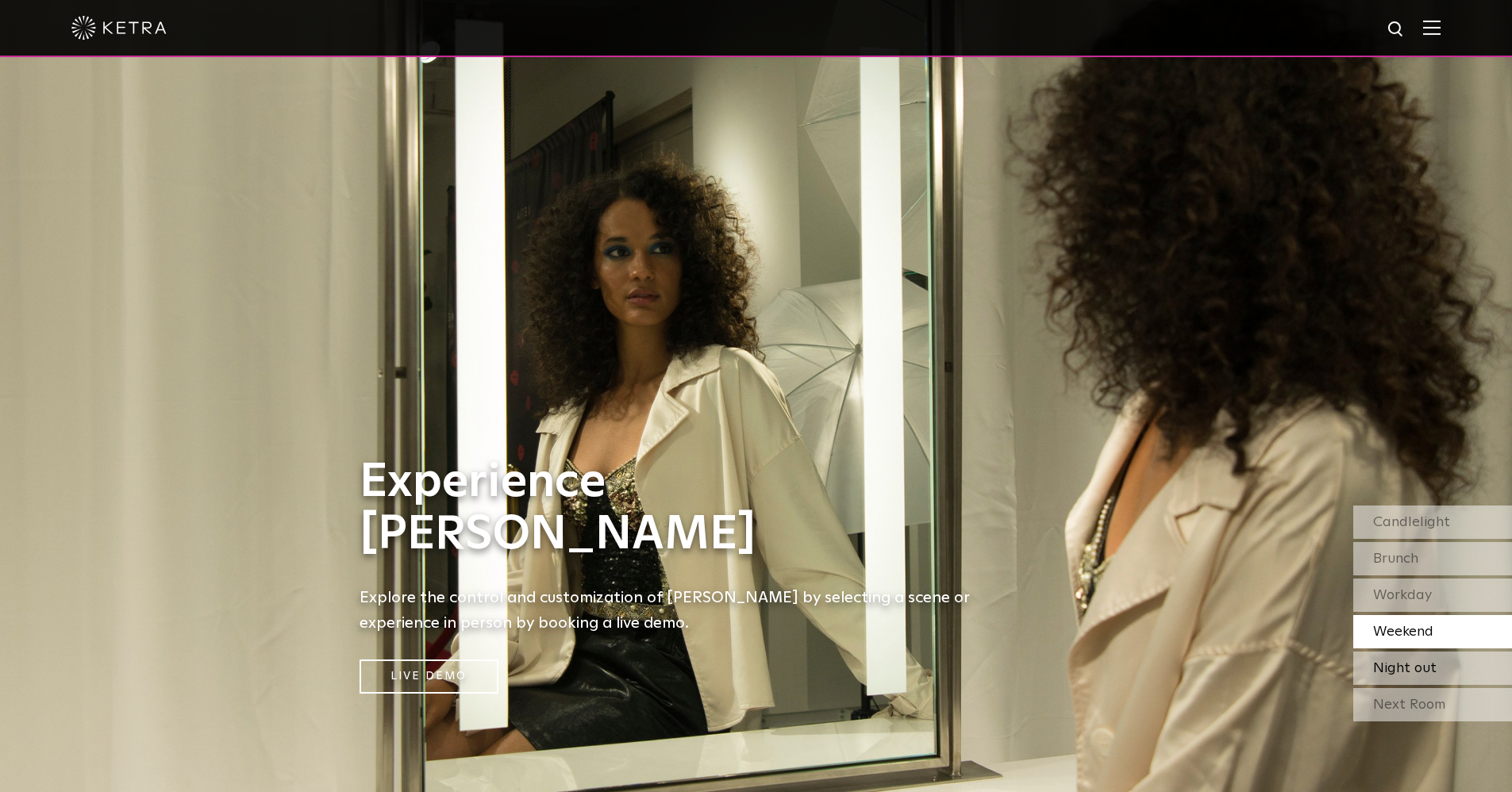
click at [1420, 664] on span "Night out" at bounding box center [1404, 668] width 63 height 14
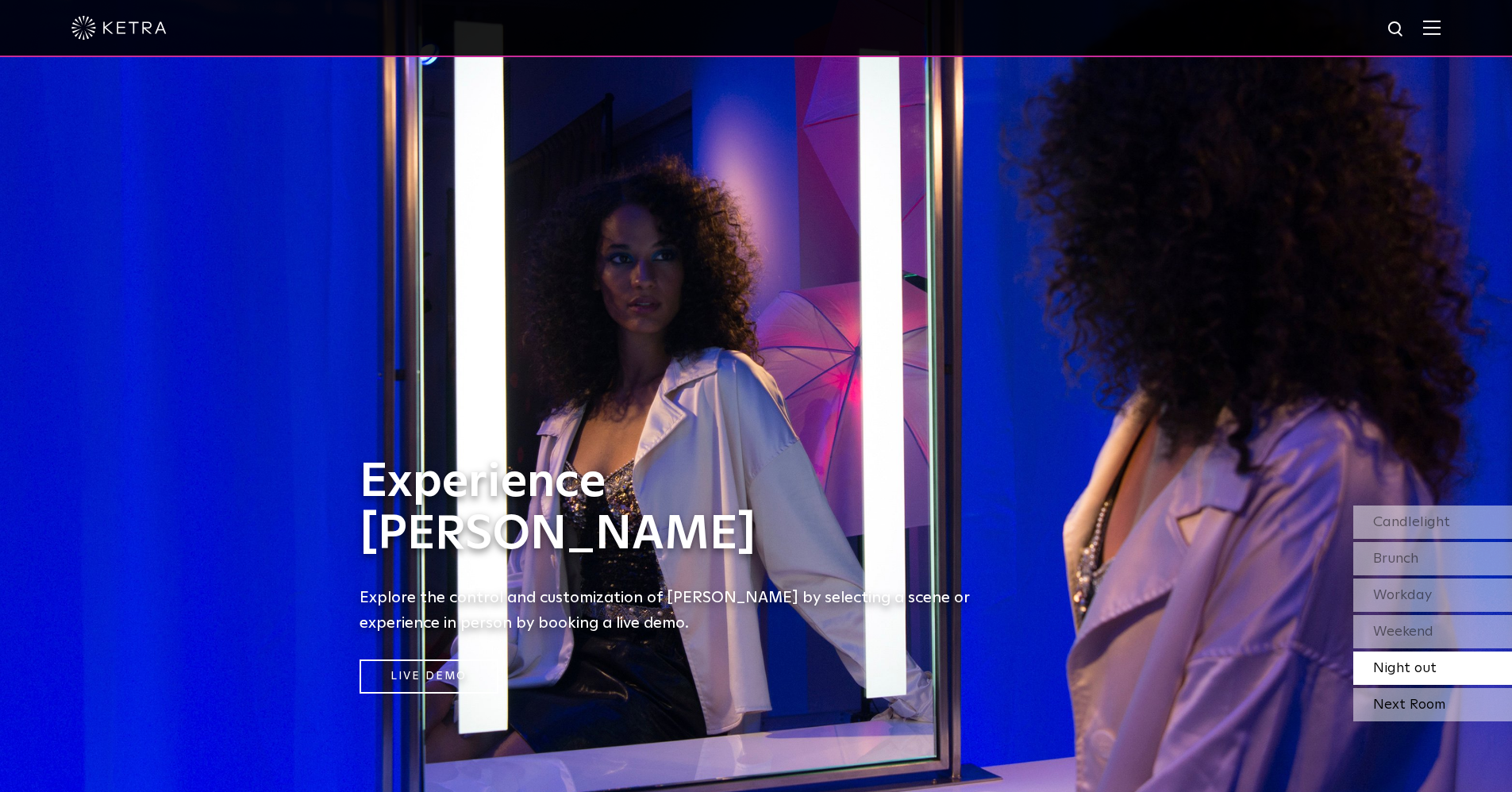
click at [1425, 702] on div "Next Room" at bounding box center [1433, 704] width 159 height 33
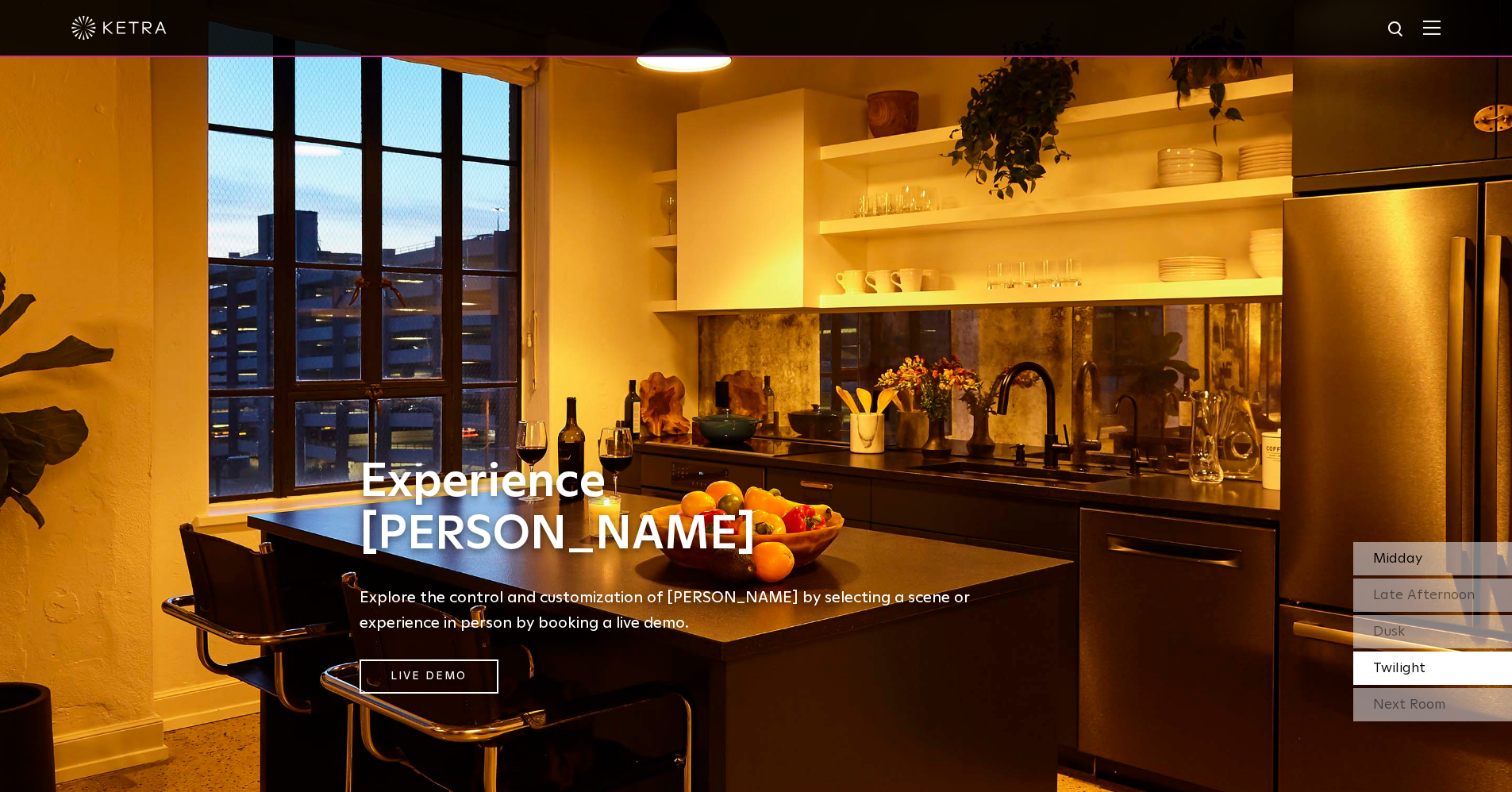
click at [1412, 554] on span "Midday" at bounding box center [1397, 559] width 49 height 14
